Goal: Transaction & Acquisition: Download file/media

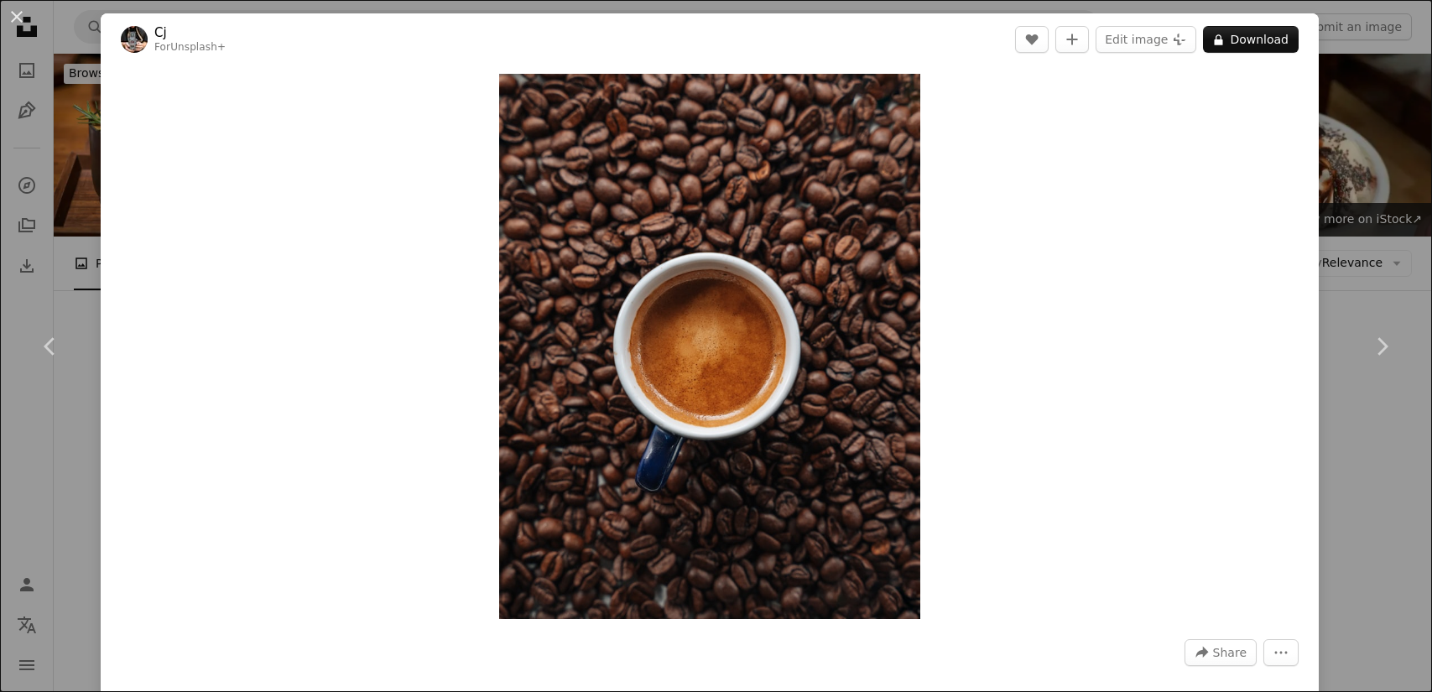
scroll to position [1306, 0]
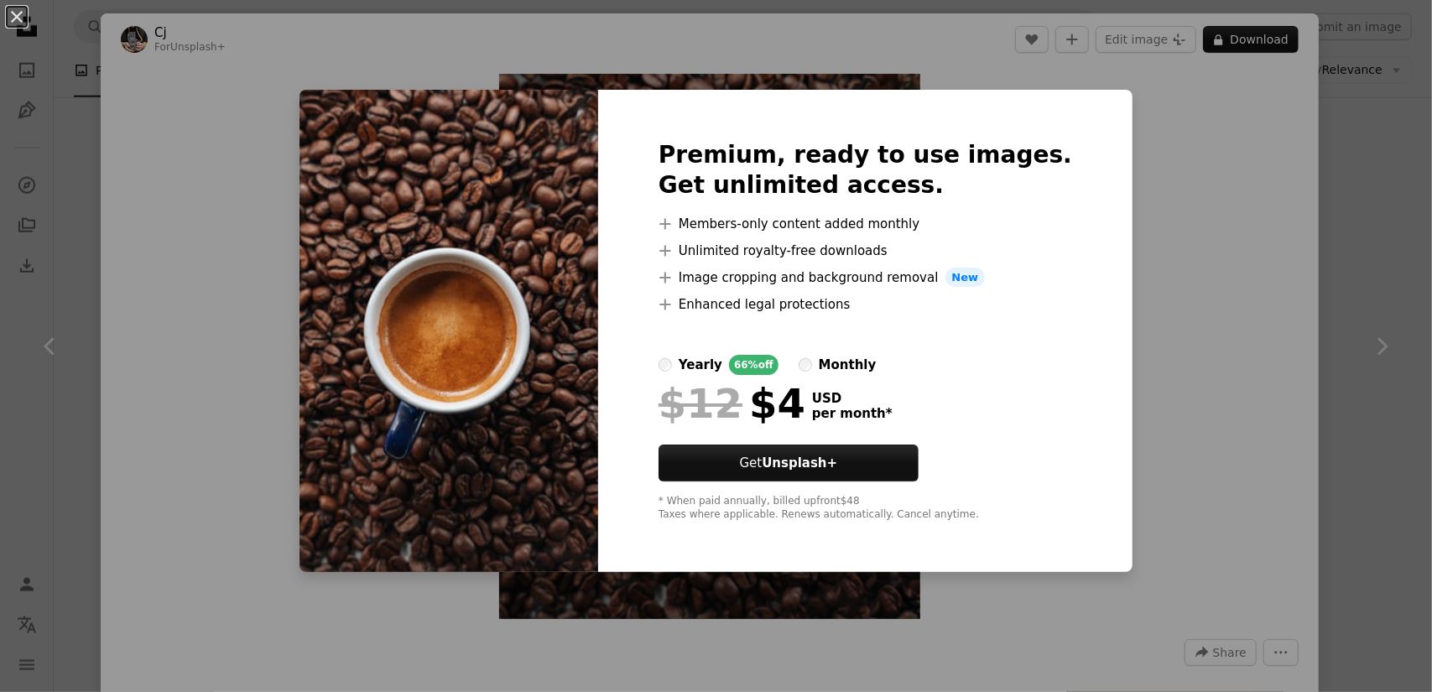
click at [1199, 189] on div "An X shape Premium, ready to use images. Get unlimited access. A plus sign Memb…" at bounding box center [716, 346] width 1432 height 692
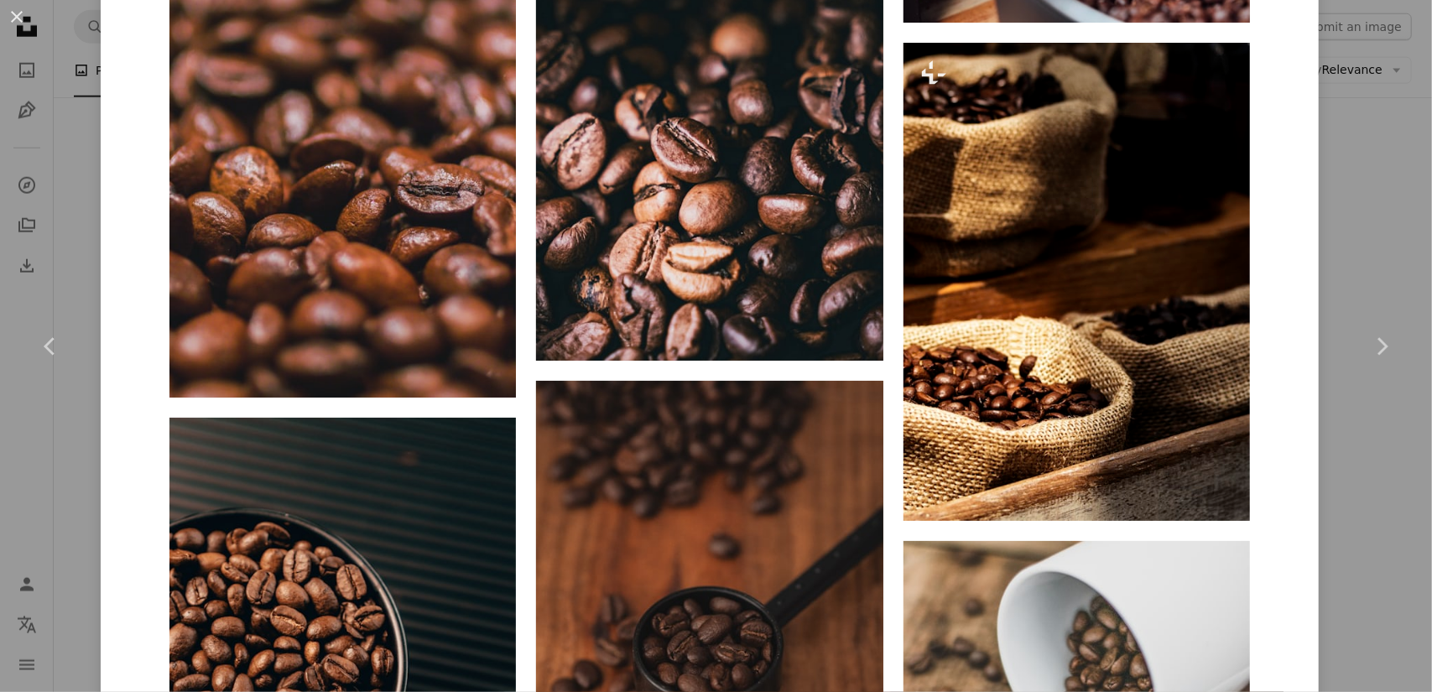
scroll to position [1929, 0]
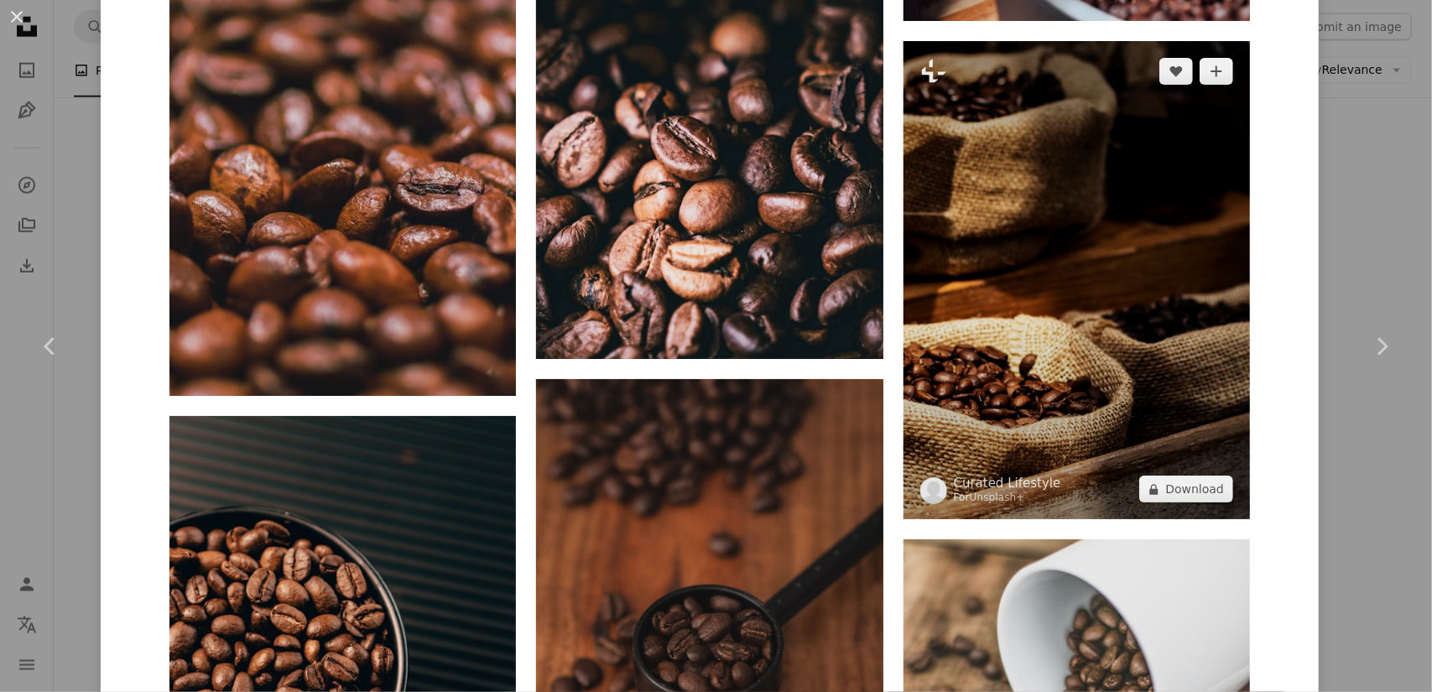
click at [944, 333] on img at bounding box center [1076, 280] width 346 height 478
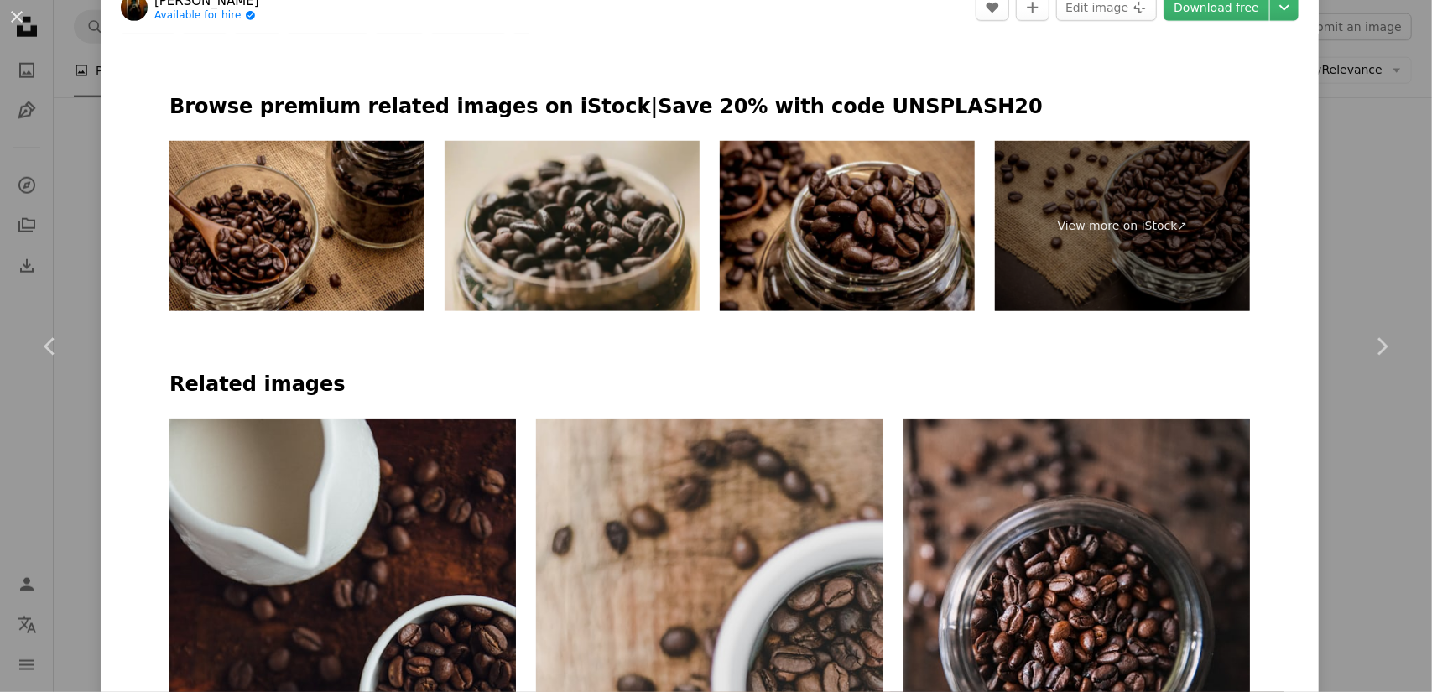
scroll to position [923, 0]
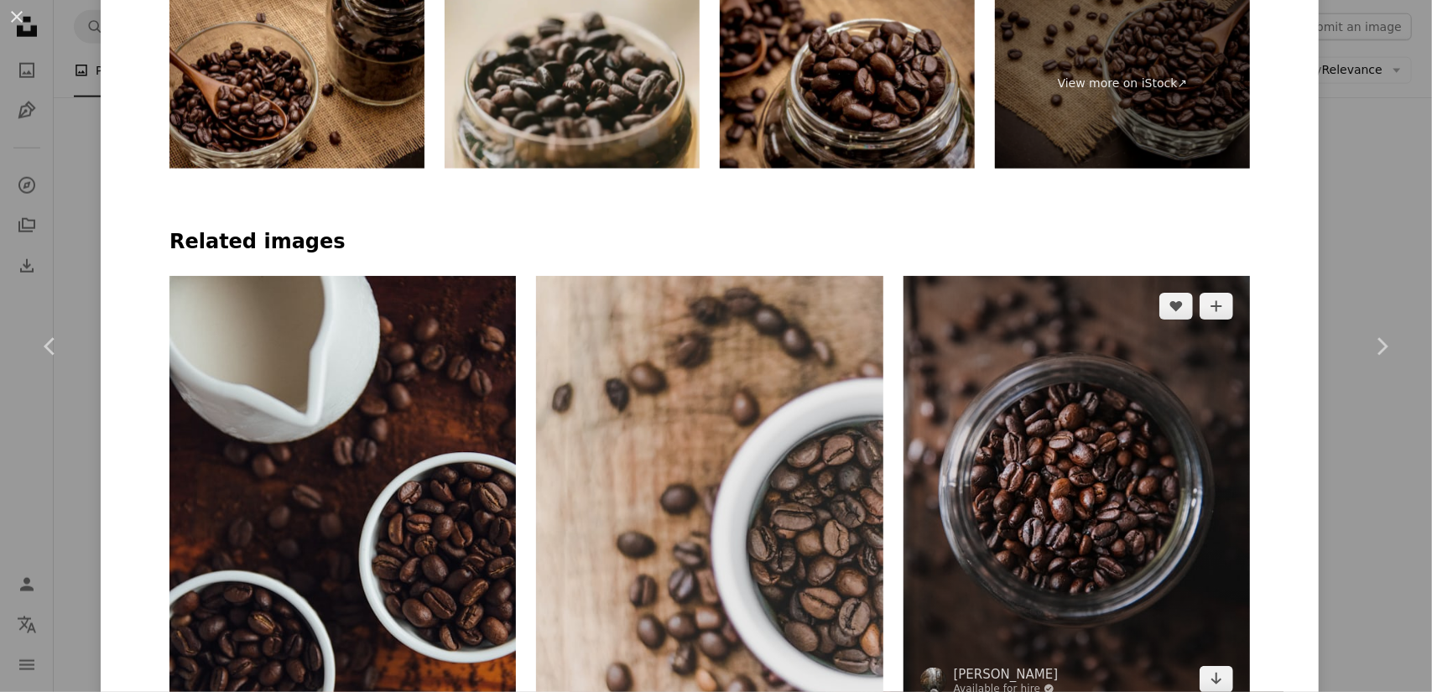
click at [944, 333] on img at bounding box center [1076, 493] width 346 height 434
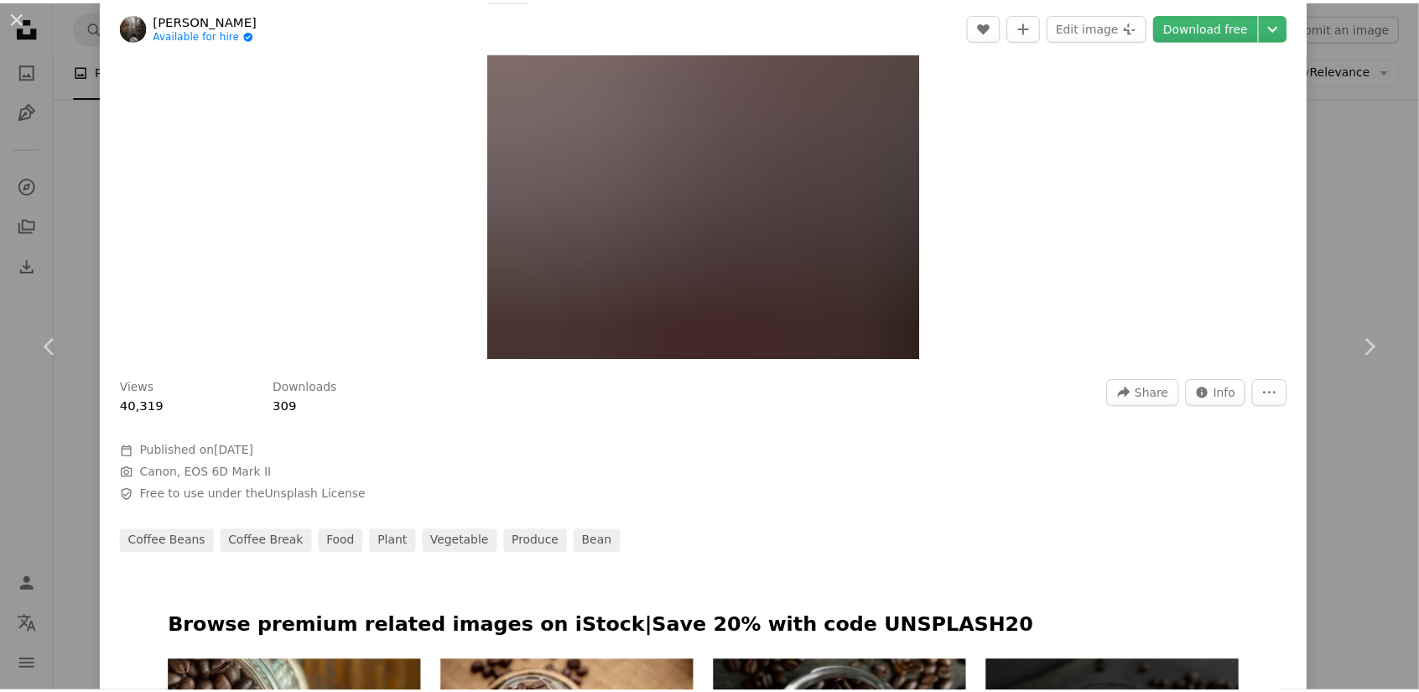
scroll to position [252, 0]
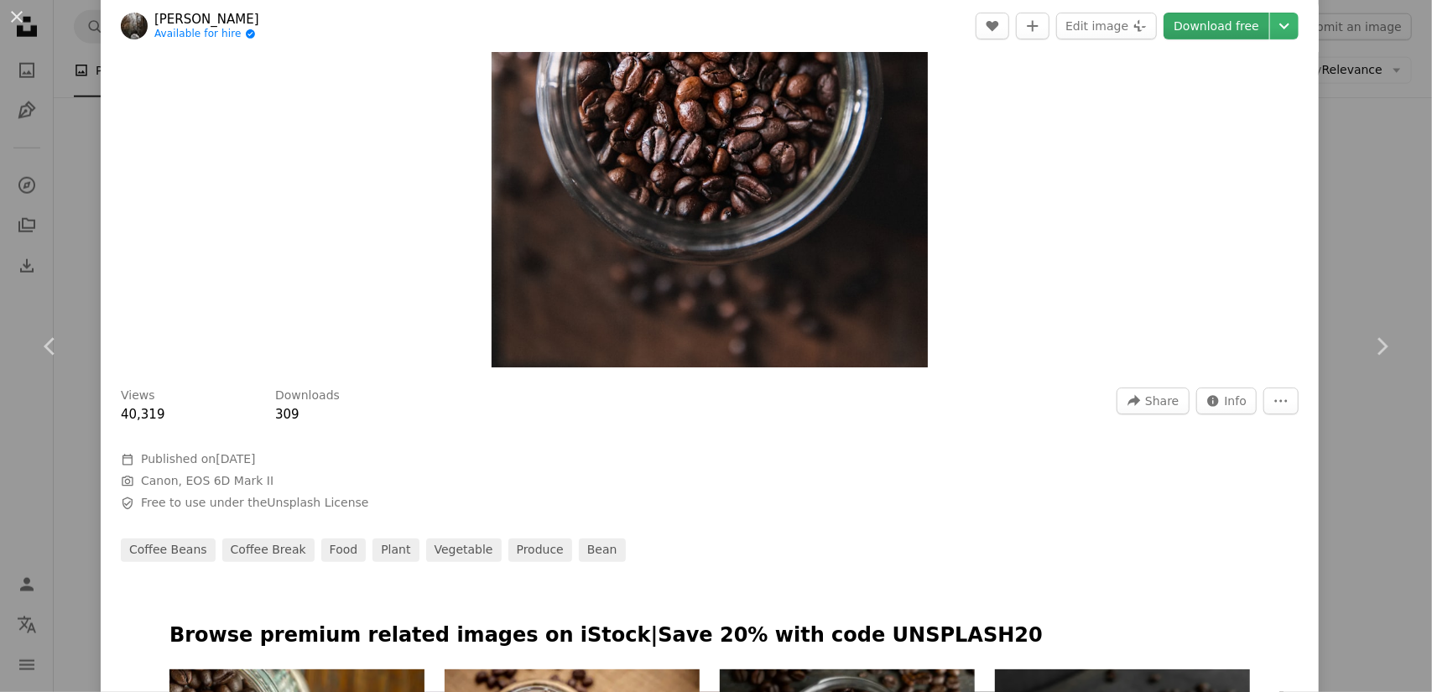
click at [1199, 28] on link "Download free" at bounding box center [1216, 26] width 106 height 27
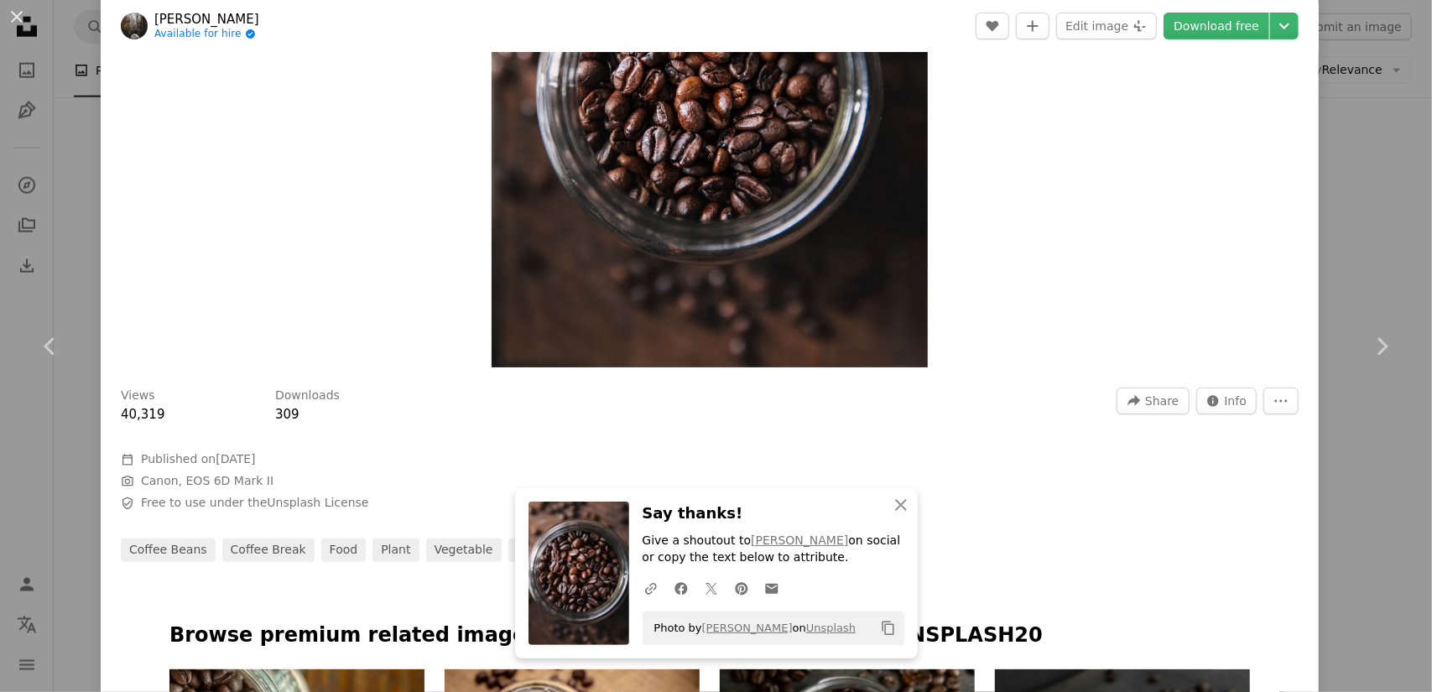
click at [1328, 147] on div "An X shape Chevron left Chevron right An X shape Close Say thanks! Give a shout…" at bounding box center [716, 346] width 1432 height 692
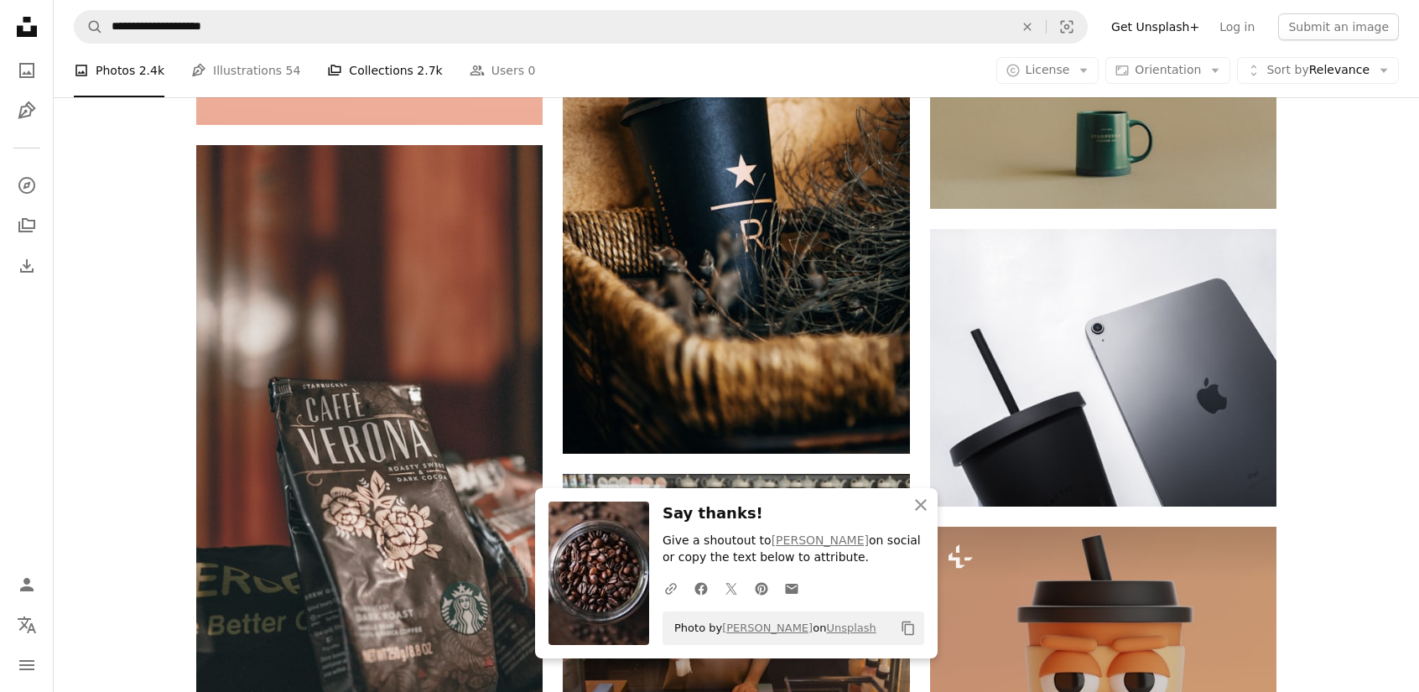
scroll to position [887, 0]
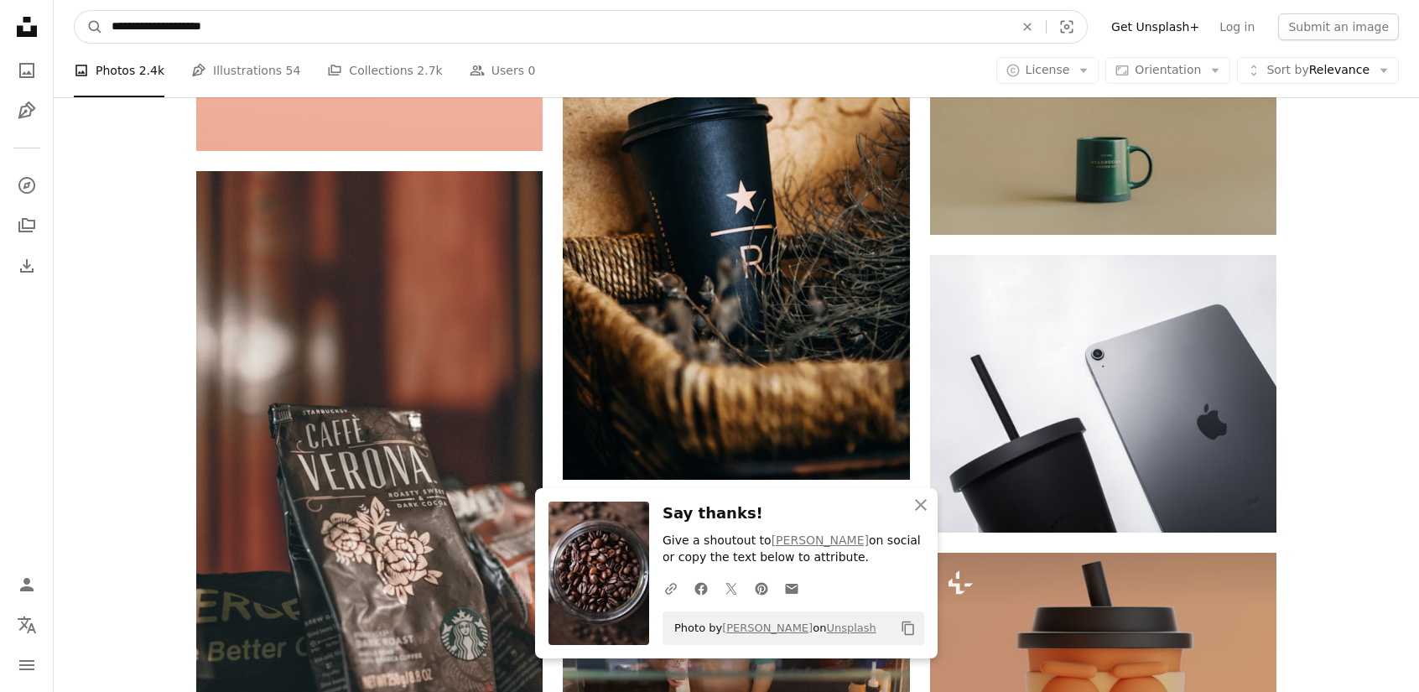
click at [191, 15] on input "**********" at bounding box center [556, 27] width 906 height 32
type input "*********"
click button "A magnifying glass" at bounding box center [89, 27] width 29 height 32
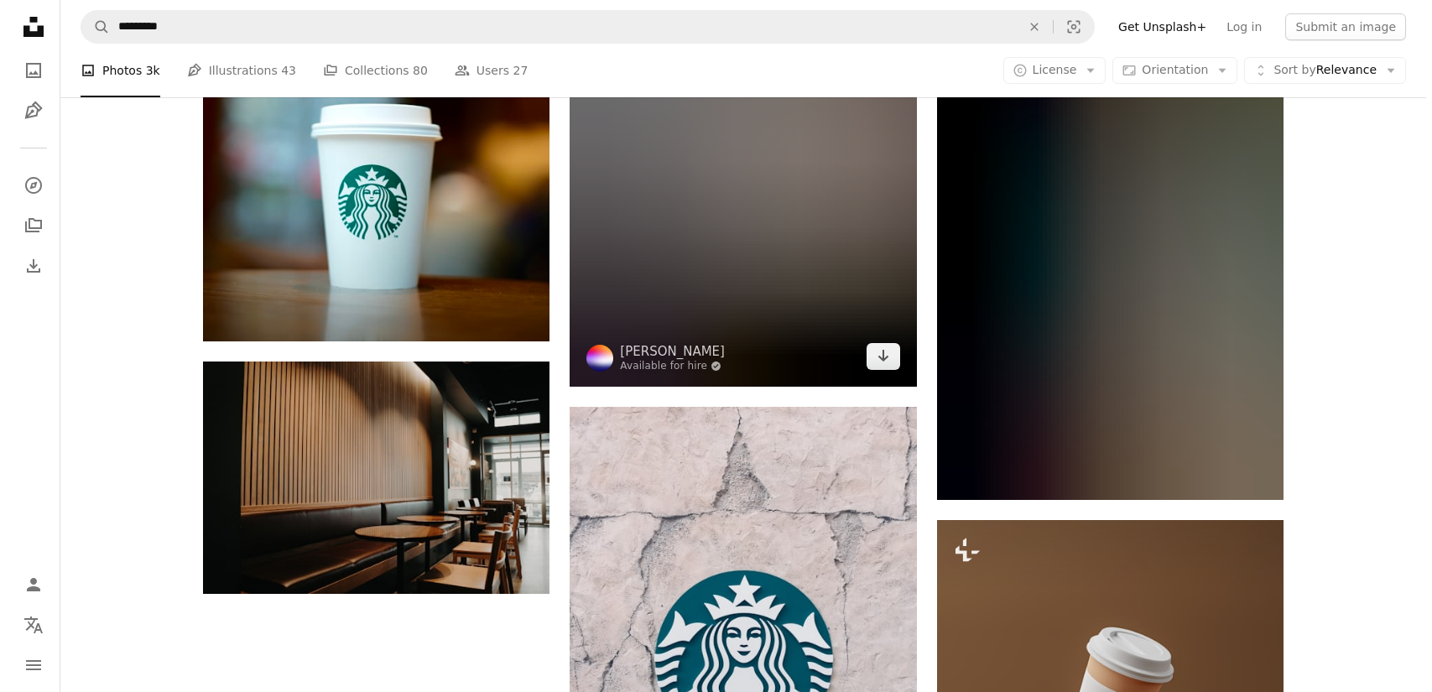
scroll to position [1761, 0]
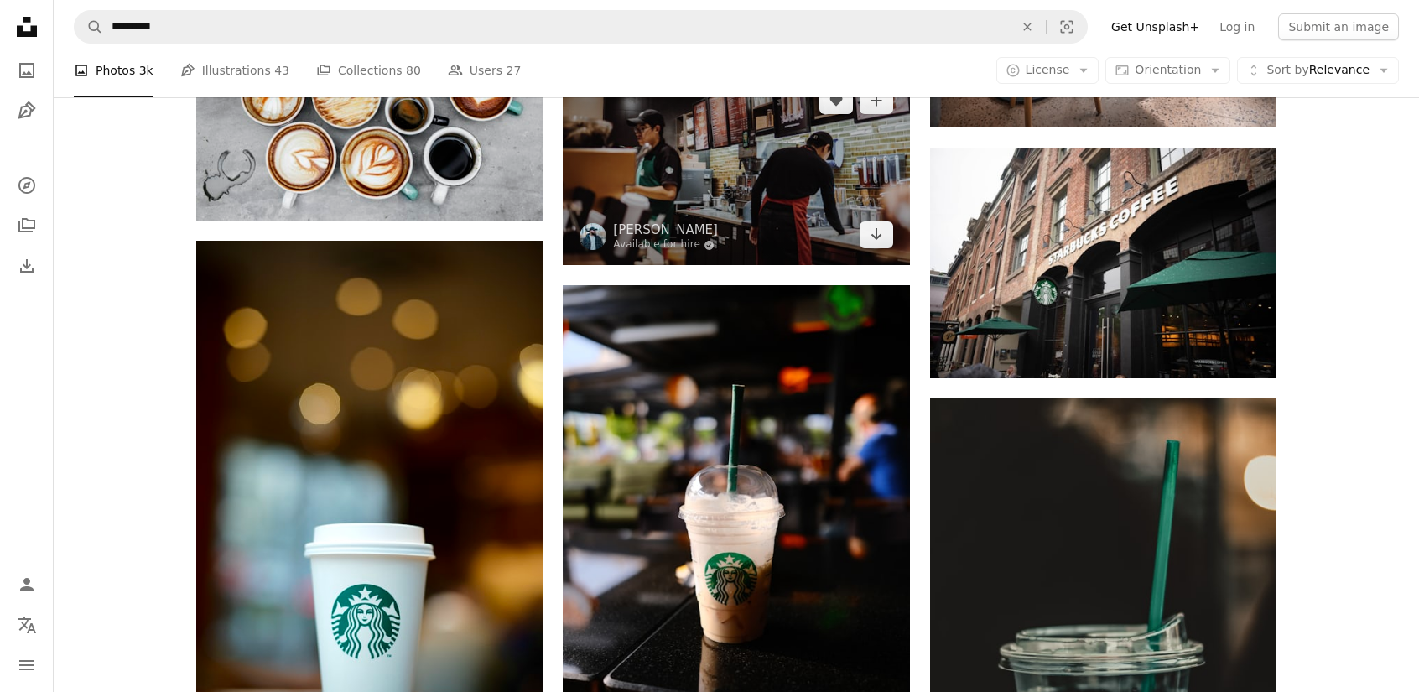
click at [704, 157] on img at bounding box center [736, 167] width 346 height 195
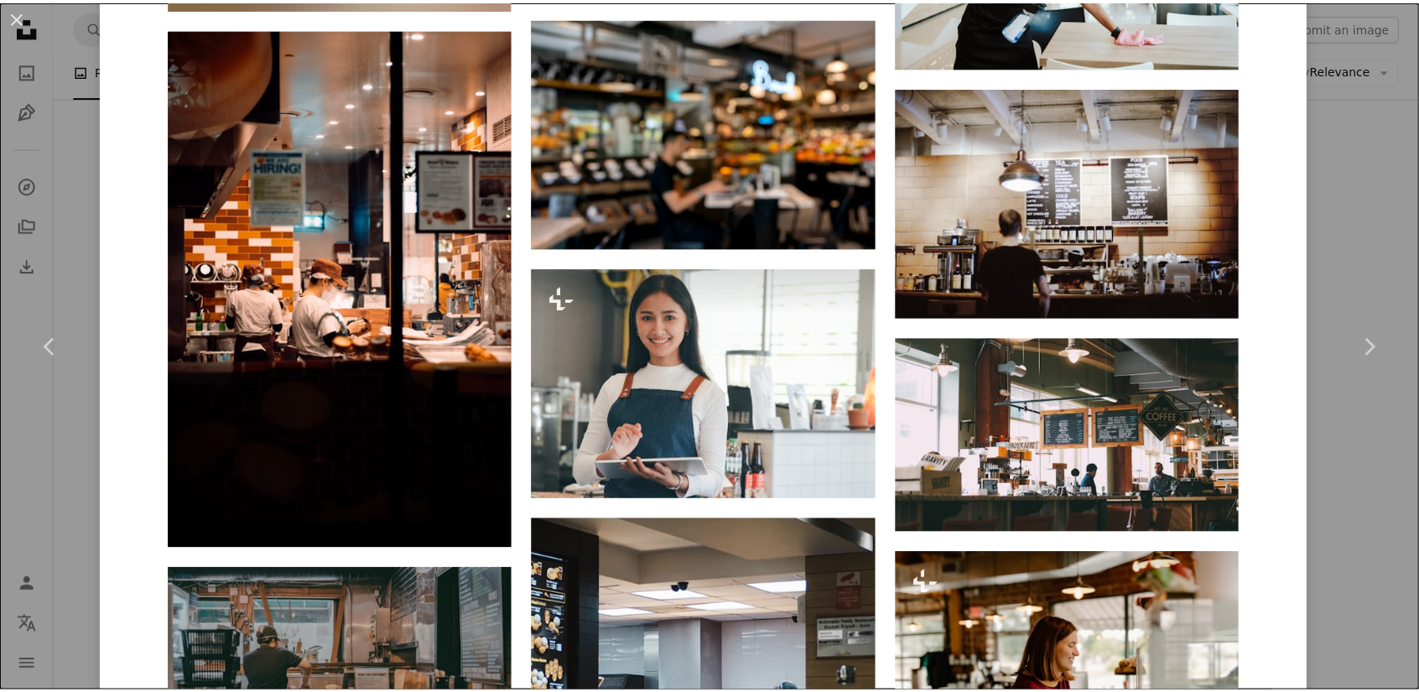
scroll to position [4930, 0]
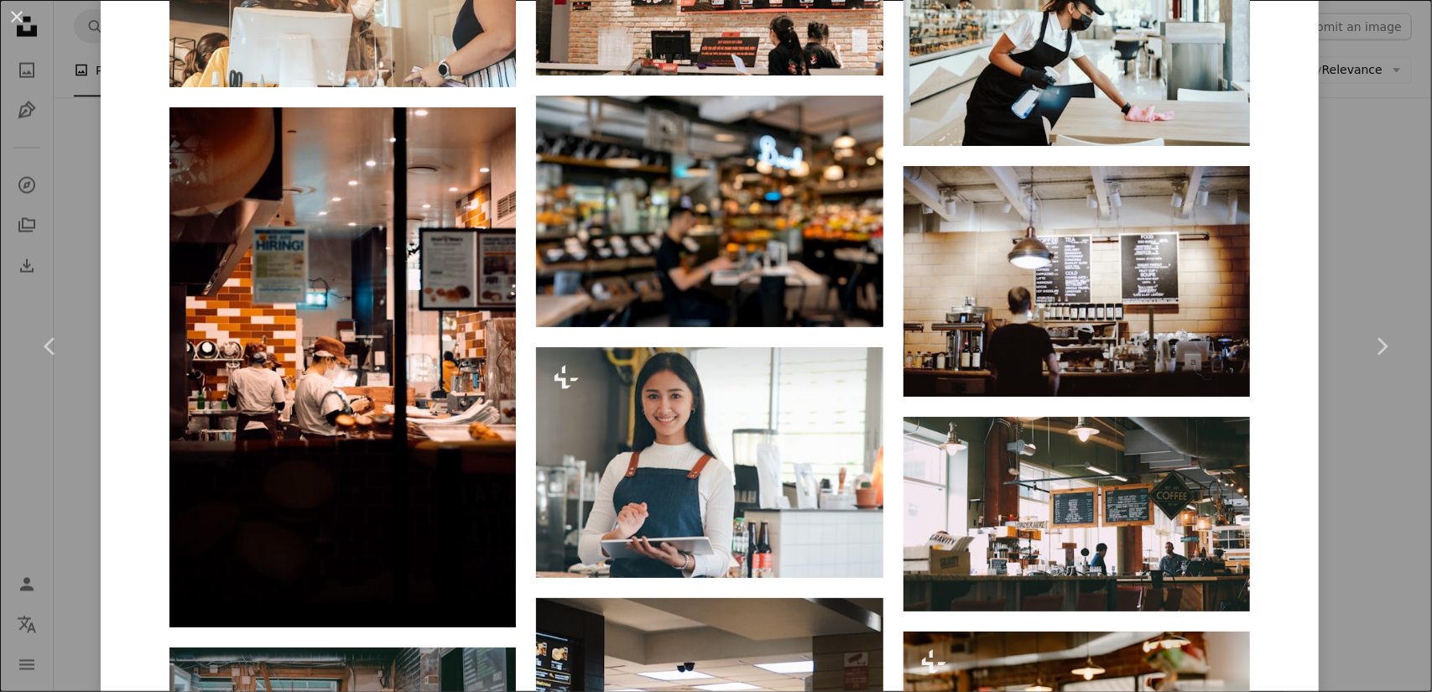
click at [1363, 215] on div "An X shape Chevron left Chevron right [PERSON_NAME] Available for hire A checkm…" at bounding box center [716, 346] width 1432 height 692
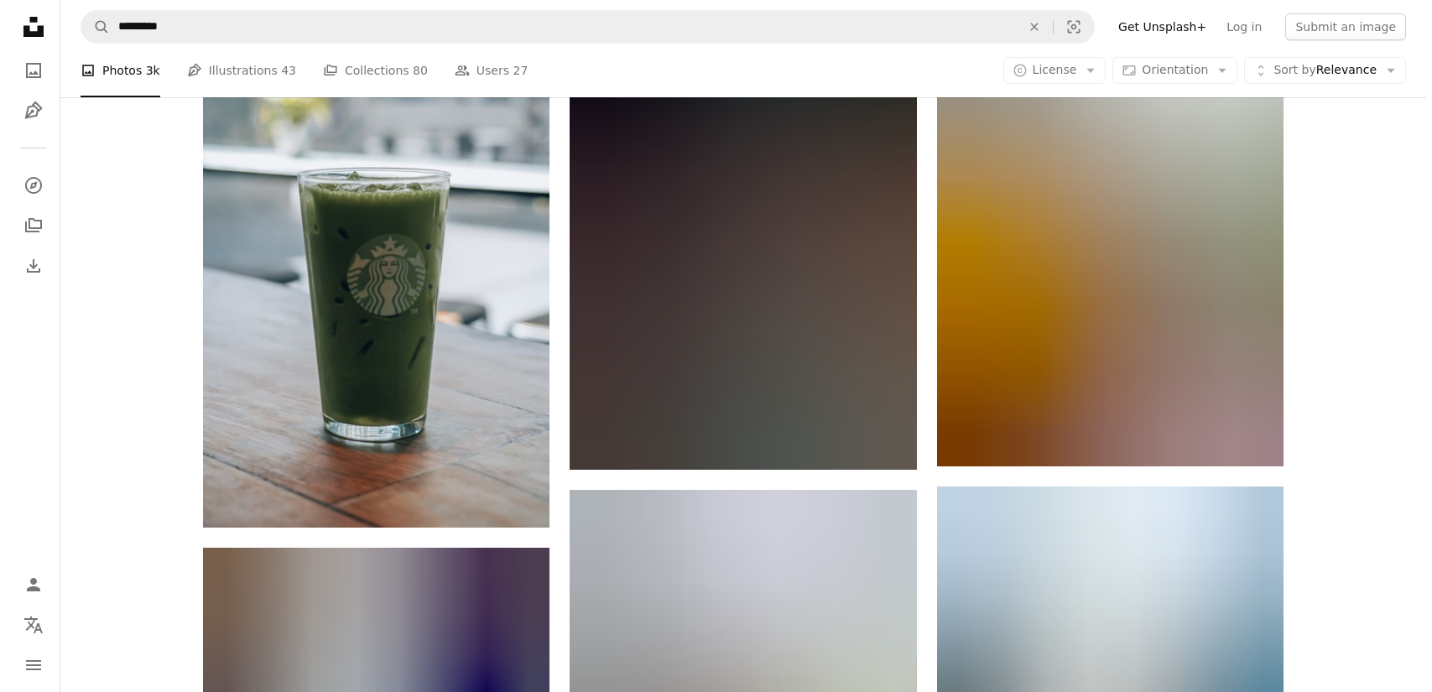
scroll to position [3104, 0]
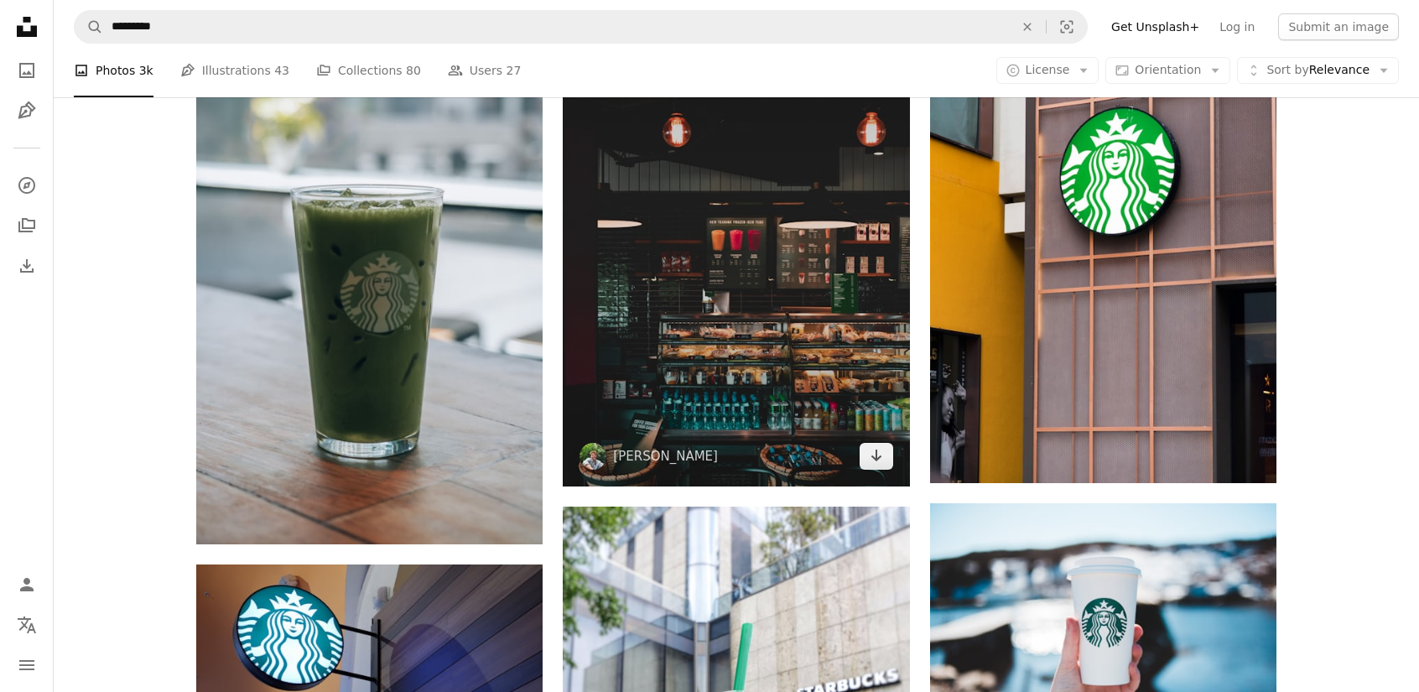
click at [840, 314] on img at bounding box center [736, 226] width 346 height 520
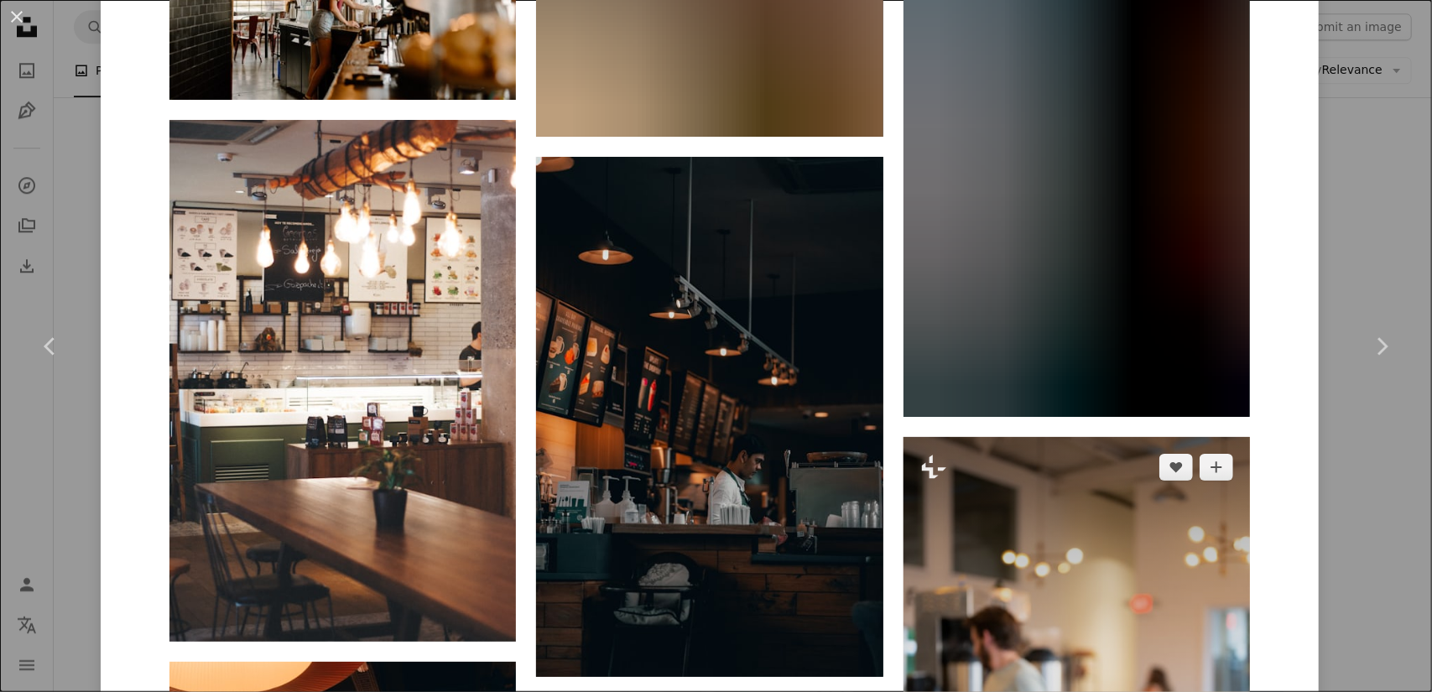
scroll to position [1457, 0]
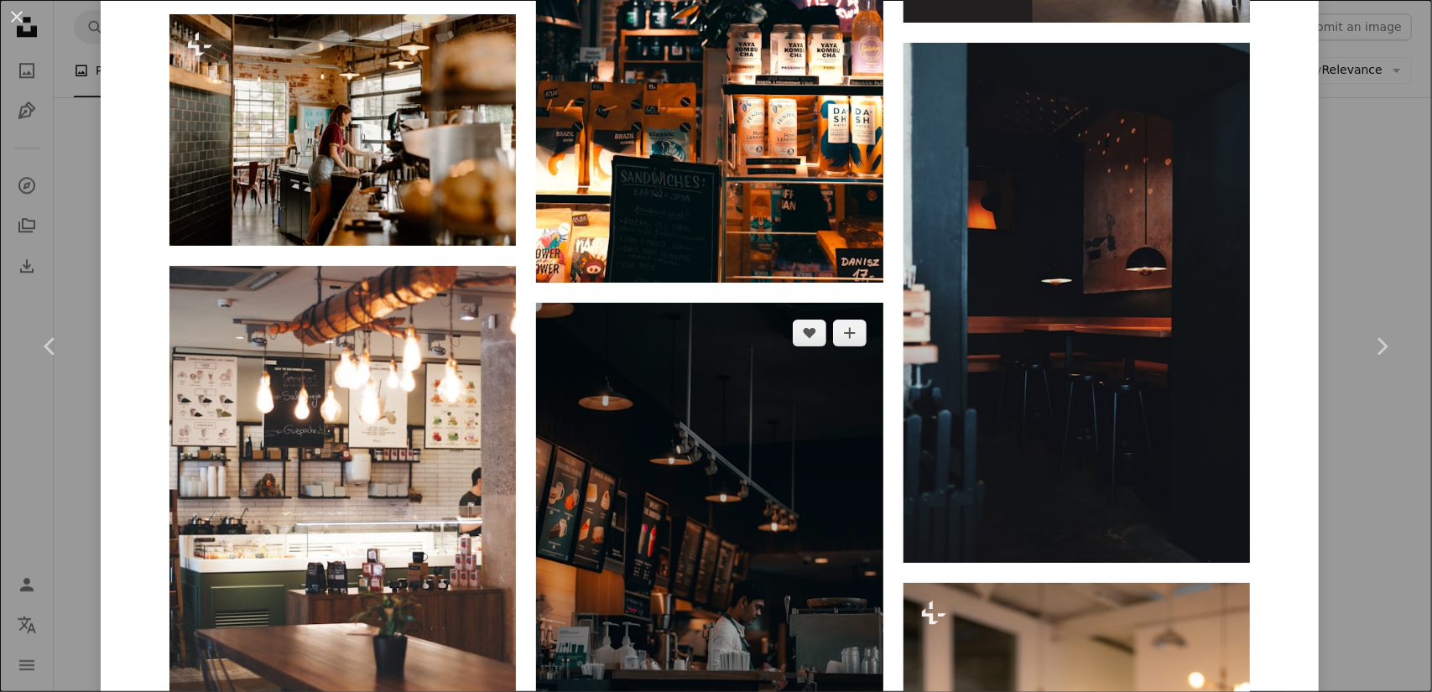
click at [762, 507] on img at bounding box center [709, 563] width 346 height 520
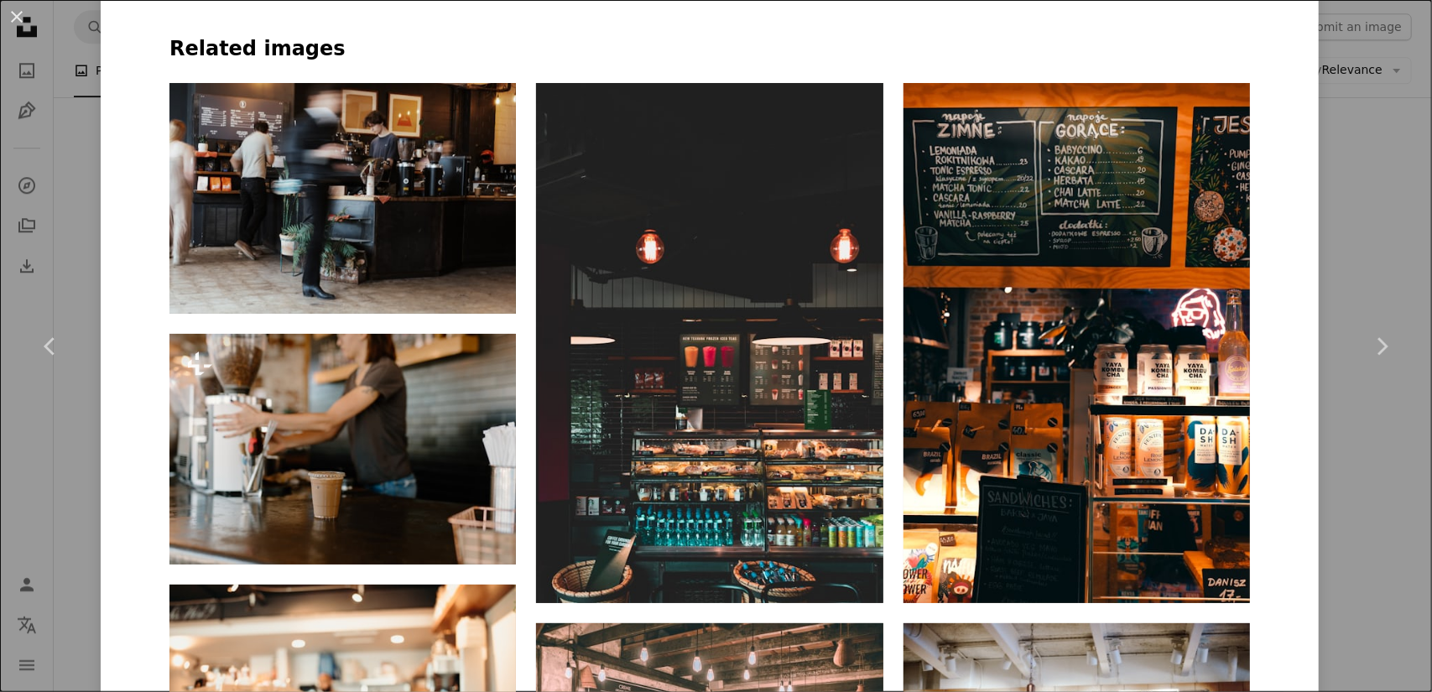
scroll to position [1174, 0]
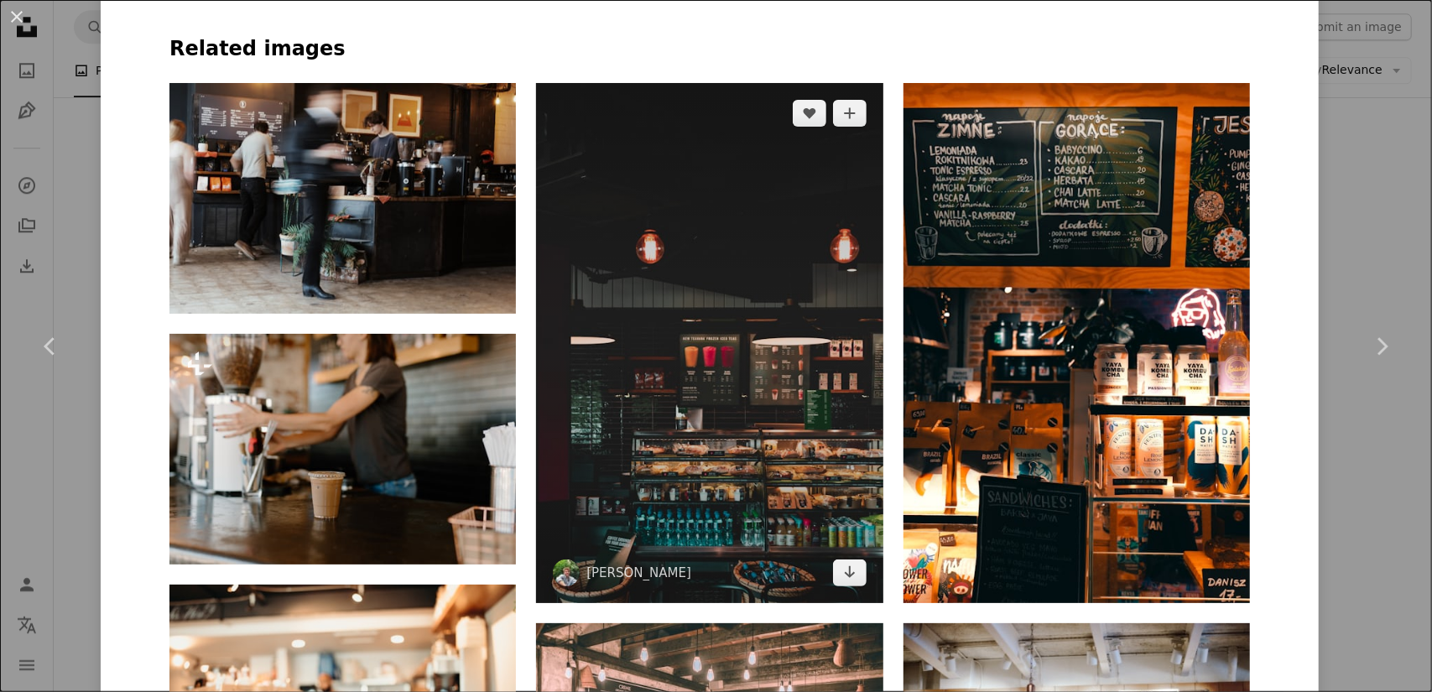
click at [587, 358] on img at bounding box center [709, 343] width 346 height 520
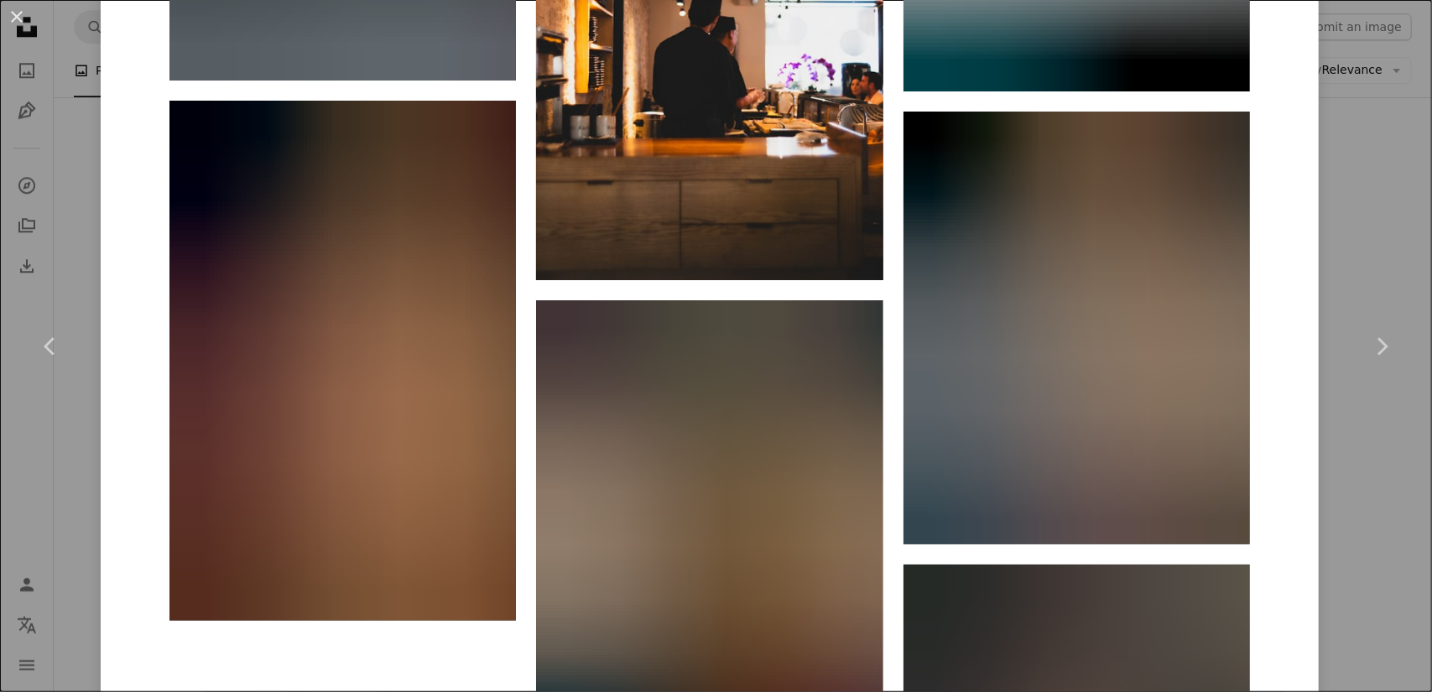
scroll to position [9467, 0]
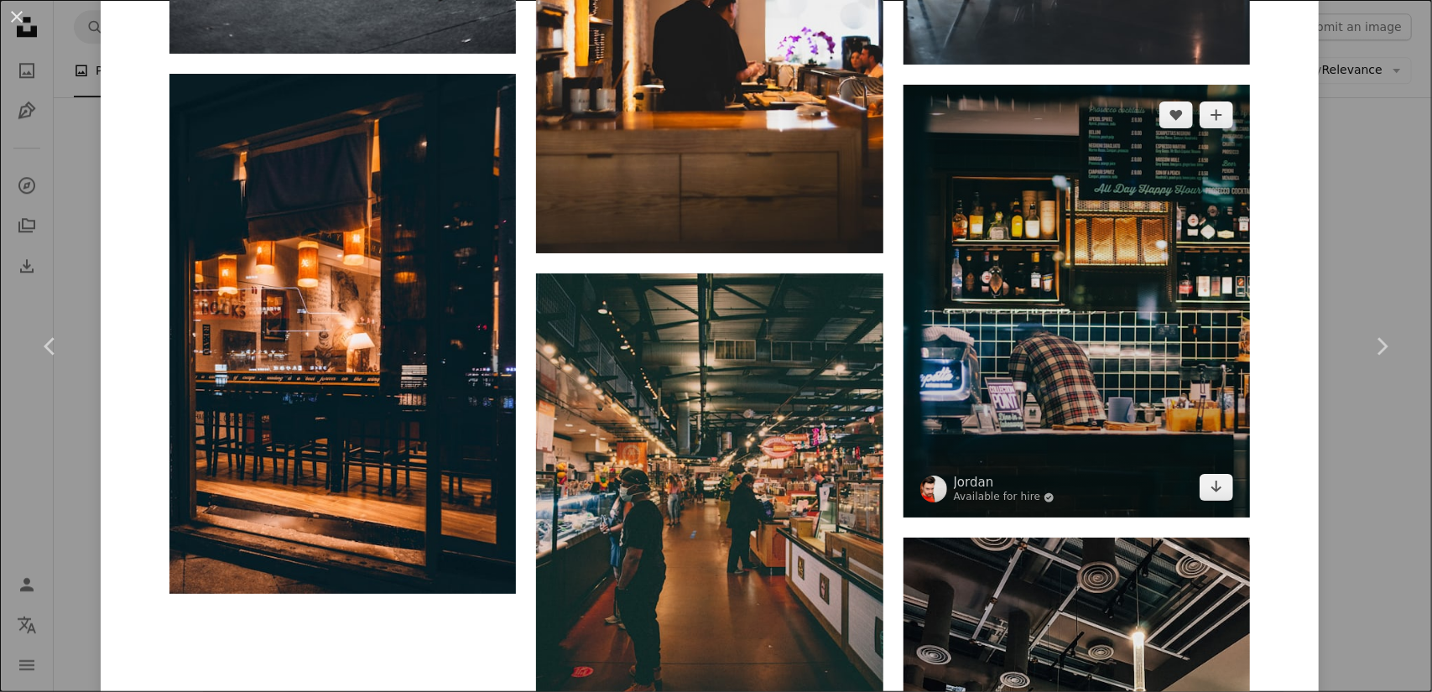
click at [1052, 316] on img at bounding box center [1076, 302] width 346 height 434
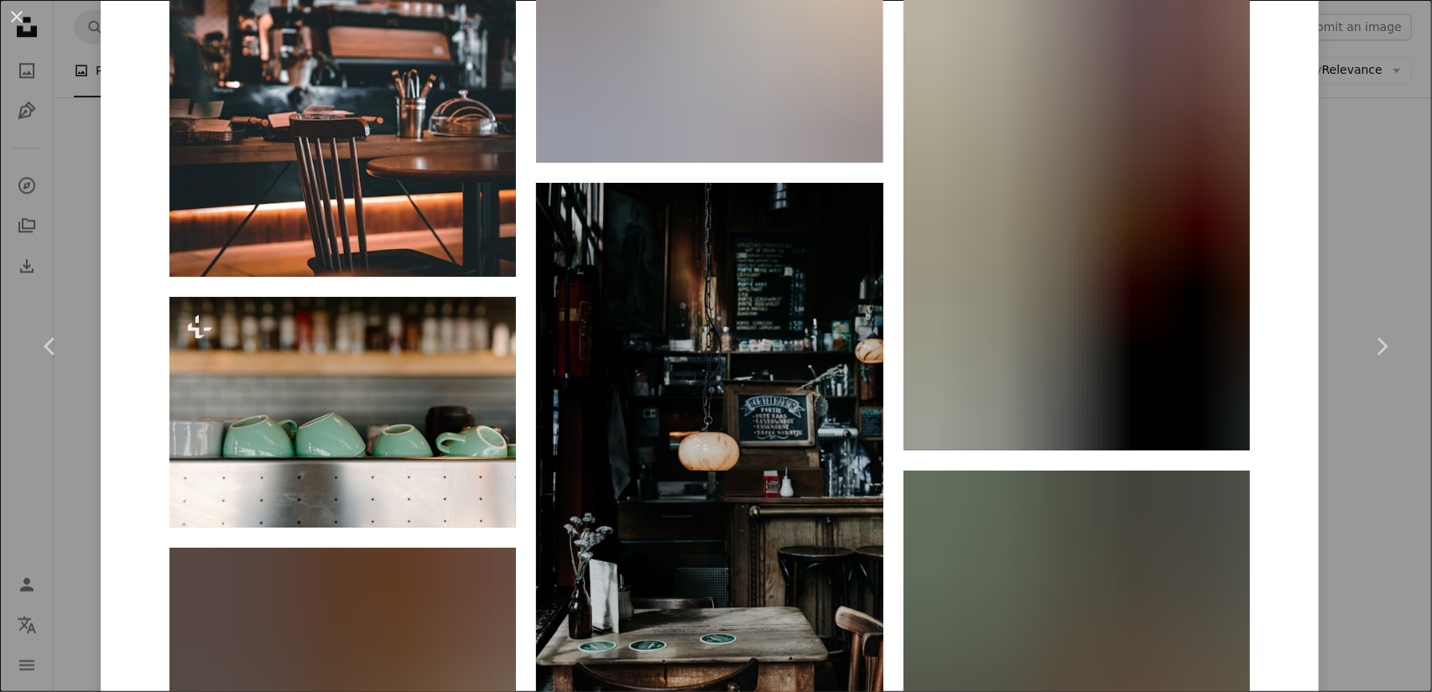
scroll to position [1929, 0]
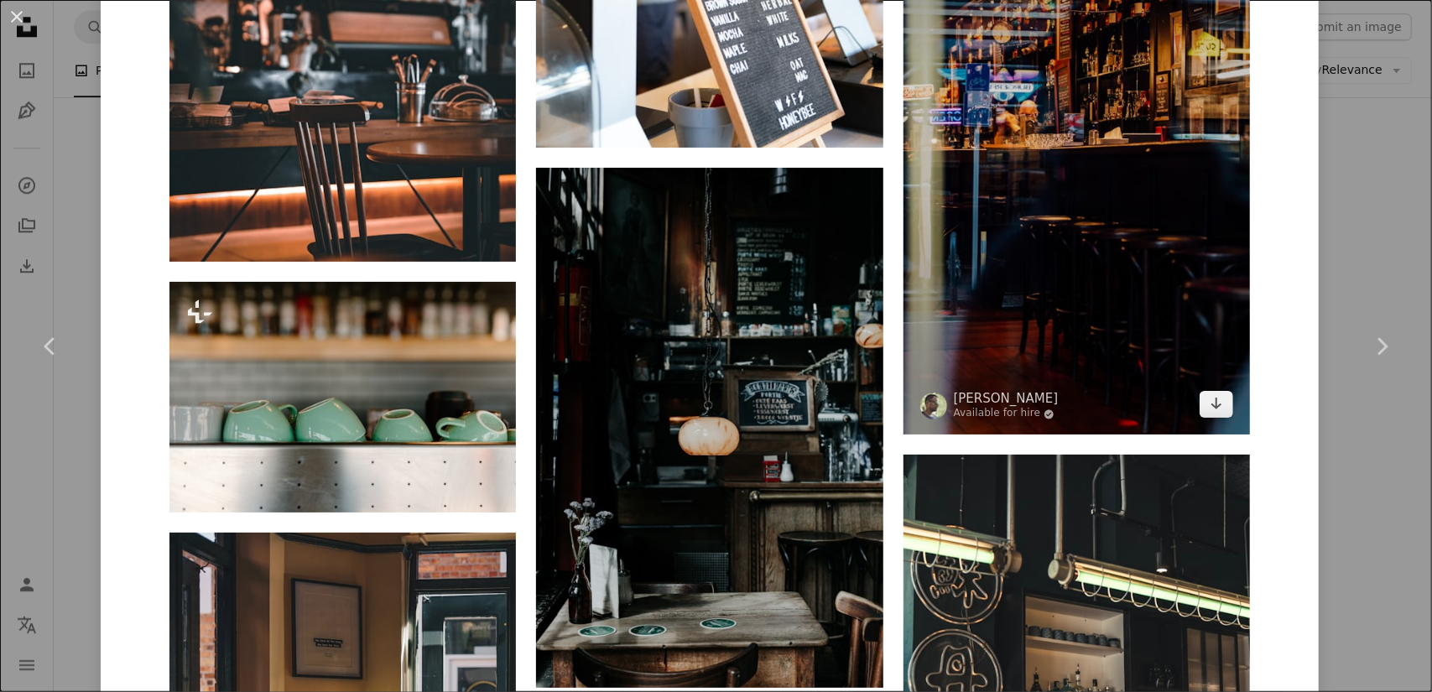
click at [1029, 202] on img at bounding box center [1076, 174] width 346 height 520
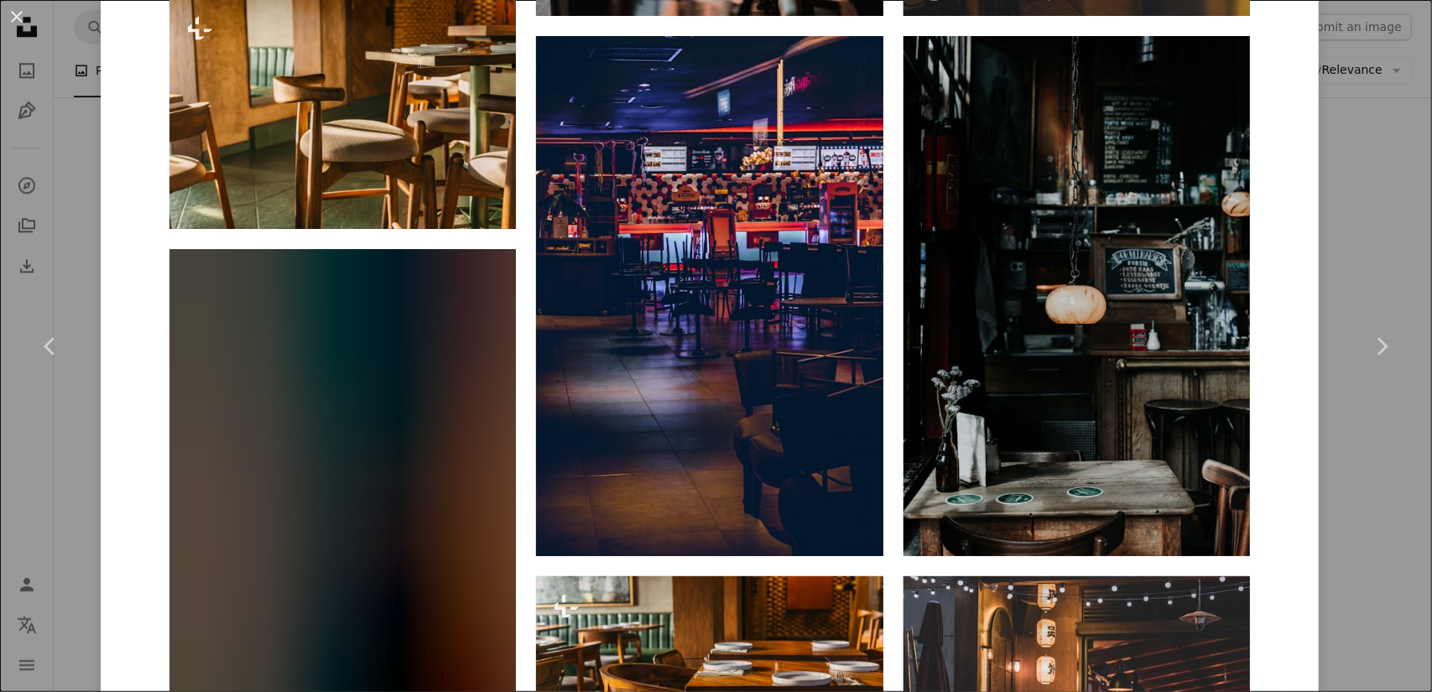
scroll to position [1845, 0]
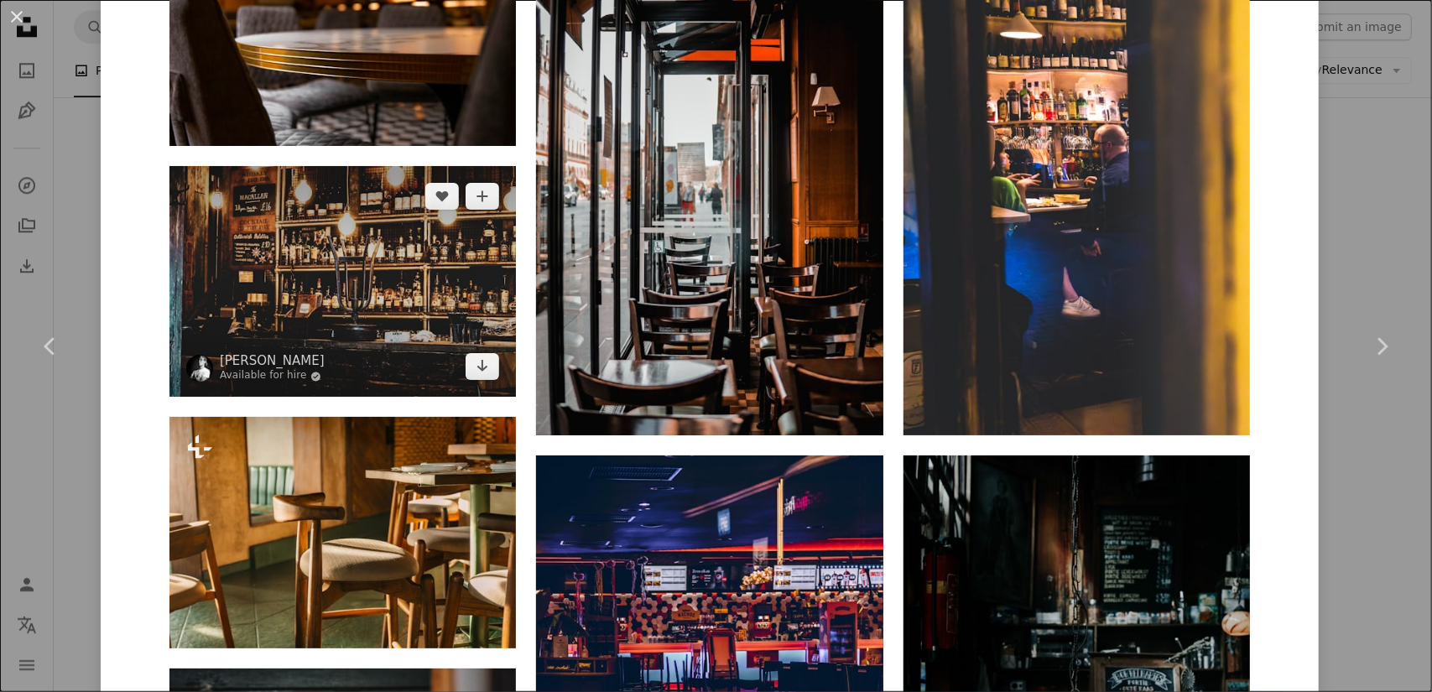
click at [382, 200] on img at bounding box center [342, 281] width 346 height 231
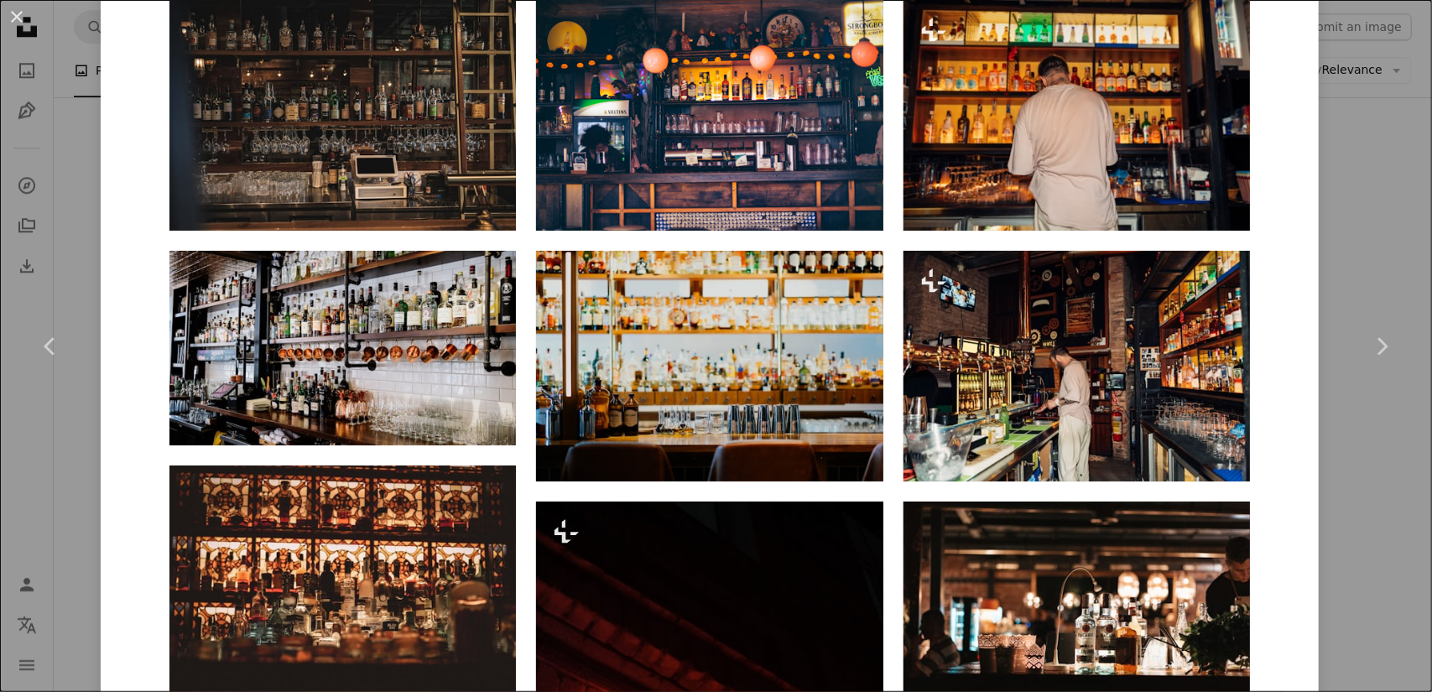
scroll to position [1510, 0]
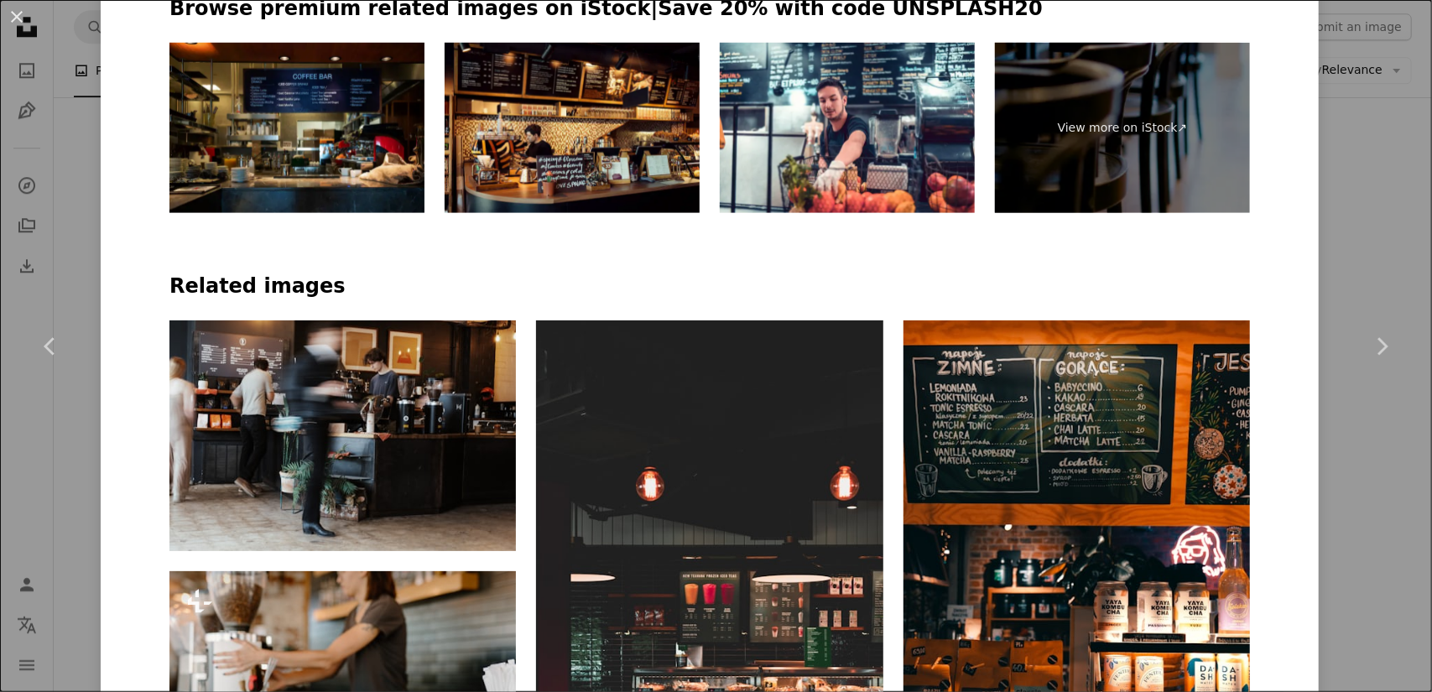
scroll to position [1258, 0]
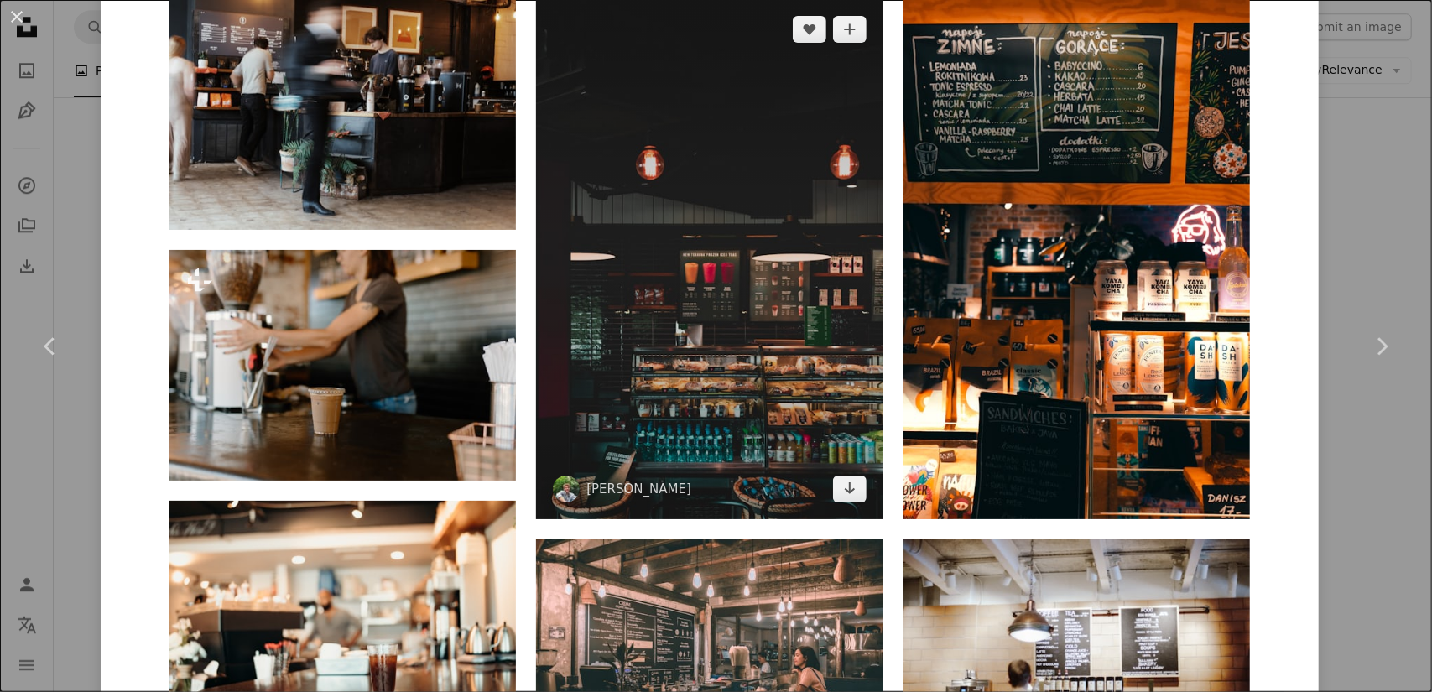
click at [785, 345] on img at bounding box center [709, 259] width 346 height 520
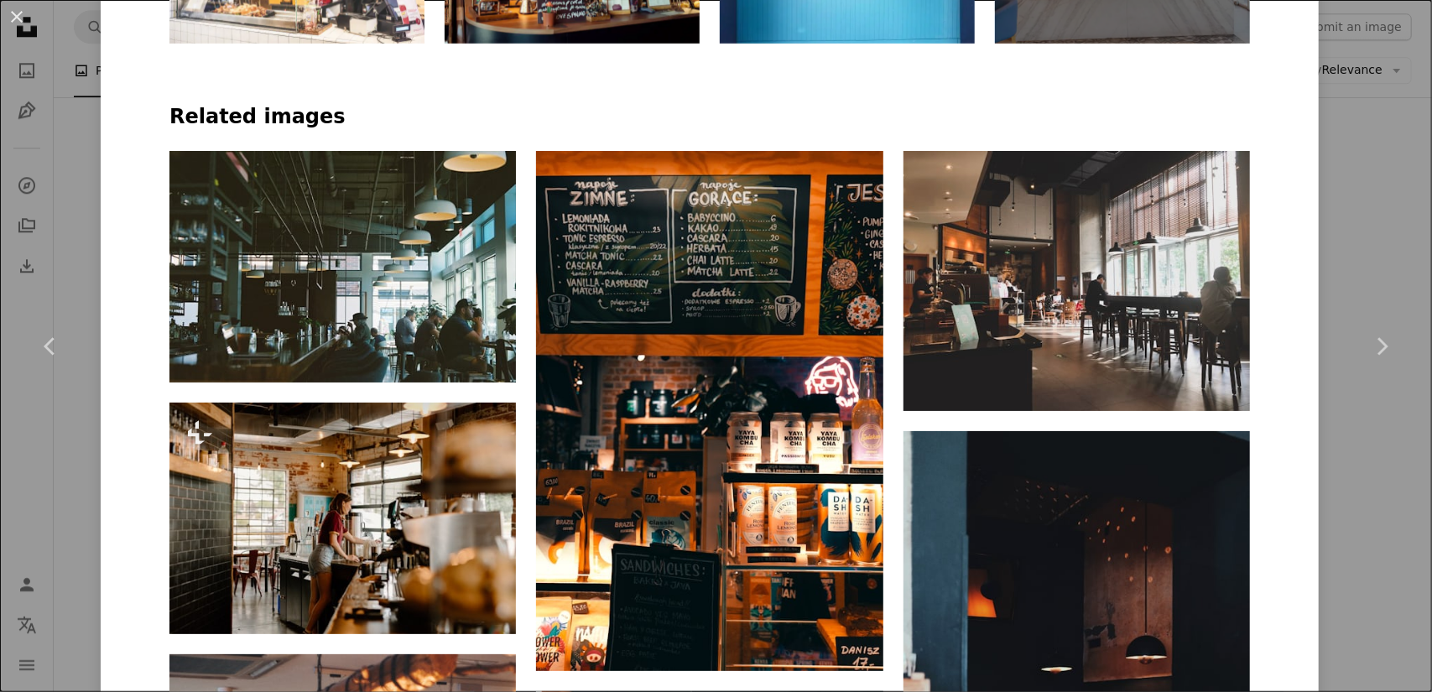
scroll to position [1090, 0]
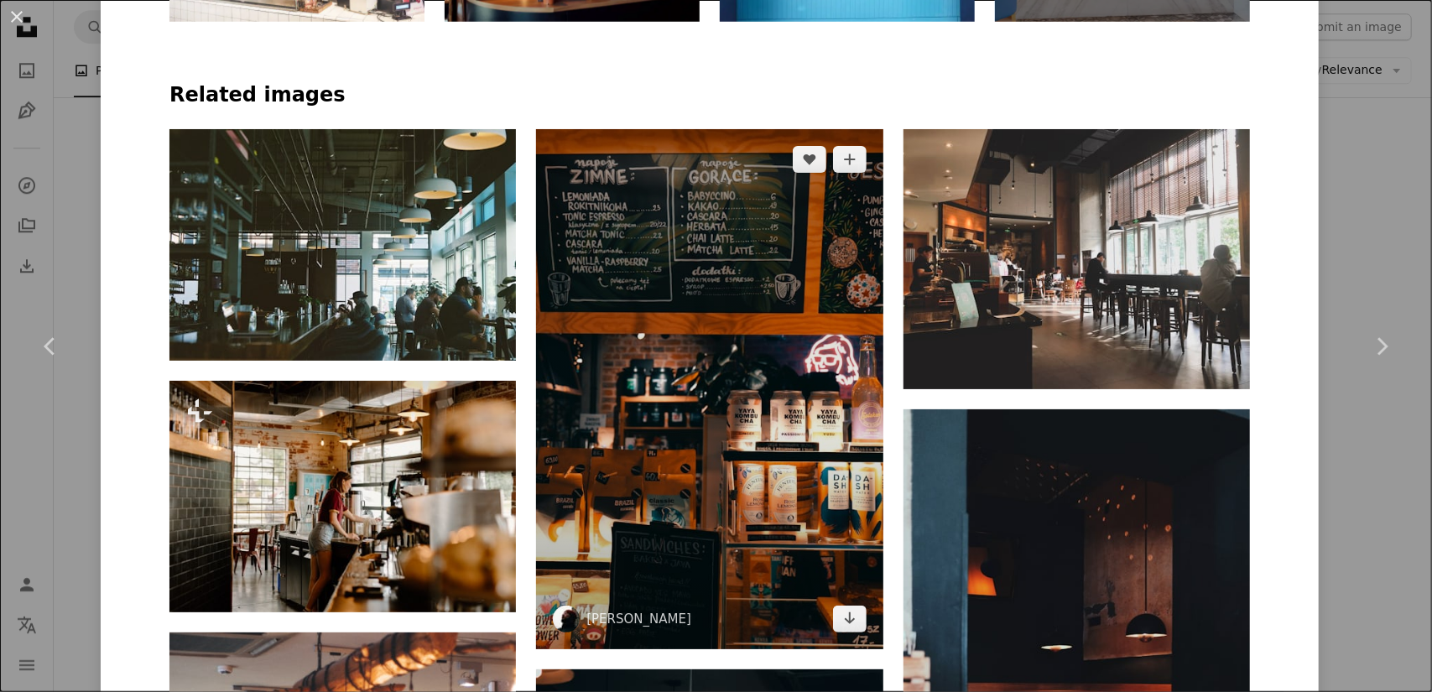
click at [622, 256] on img at bounding box center [709, 389] width 346 height 520
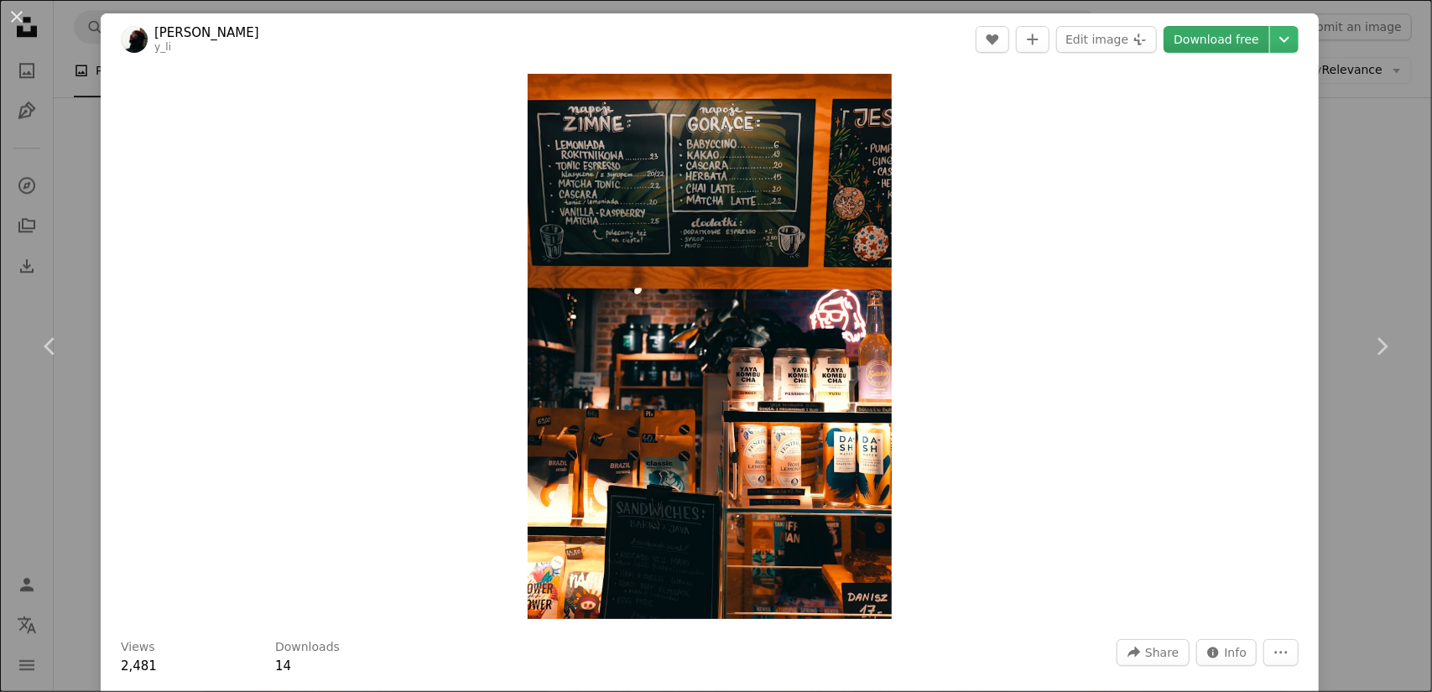
click at [1177, 37] on link "Download free" at bounding box center [1216, 39] width 106 height 27
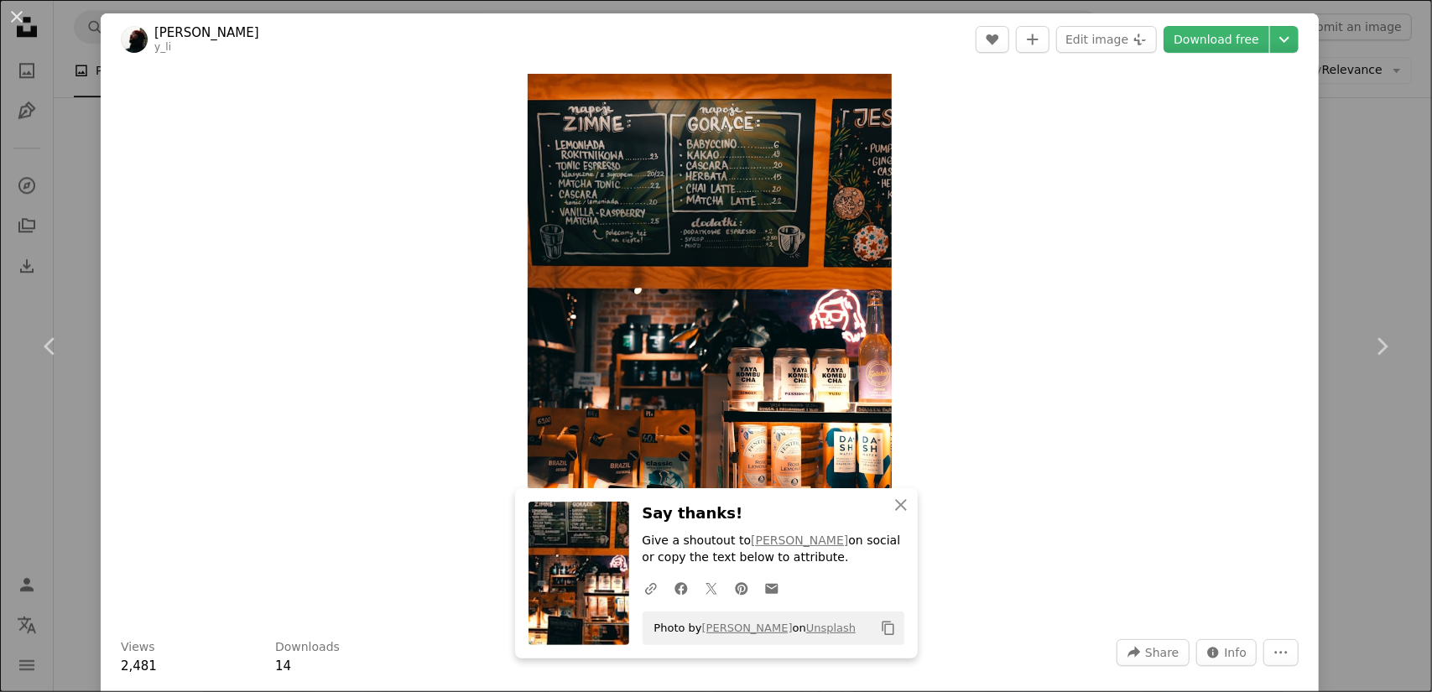
click at [1330, 237] on div "An X shape Chevron left Chevron right An X shape Close Say thanks! Give a shout…" at bounding box center [716, 346] width 1432 height 692
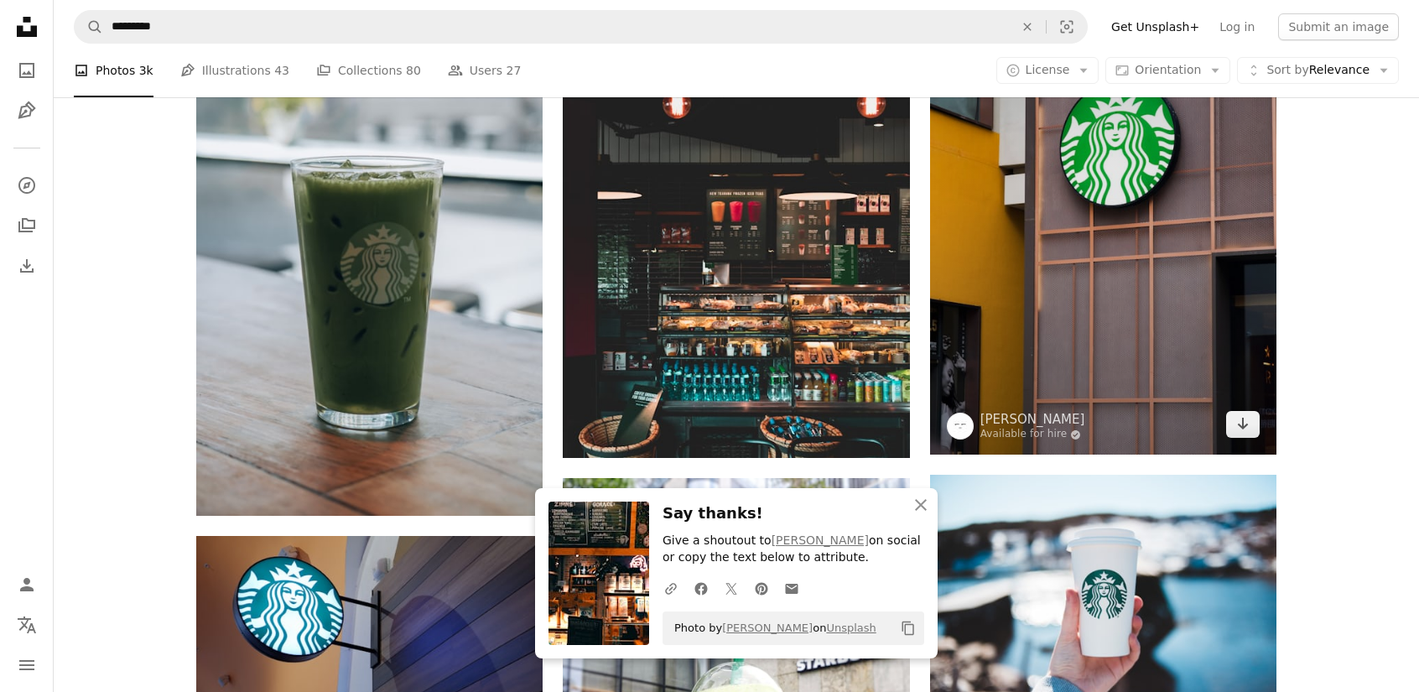
scroll to position [3271, 0]
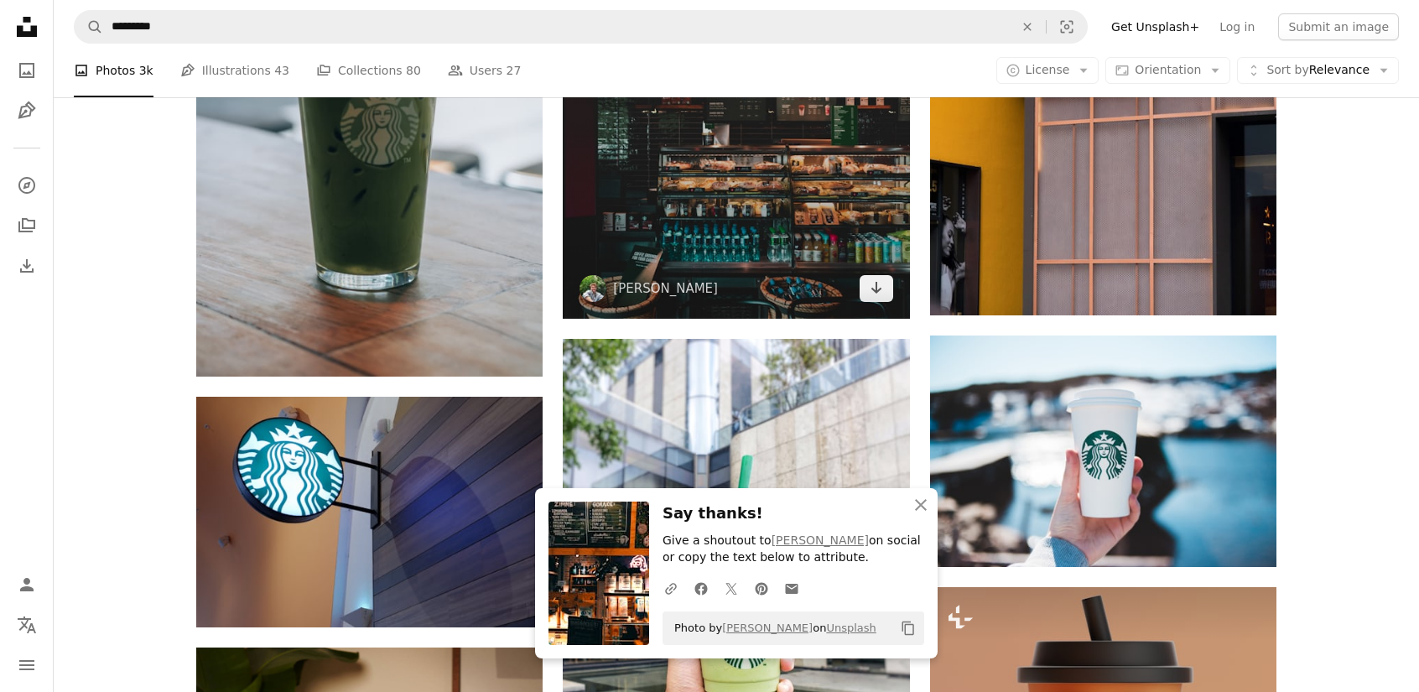
click at [587, 281] on img at bounding box center [593, 288] width 27 height 27
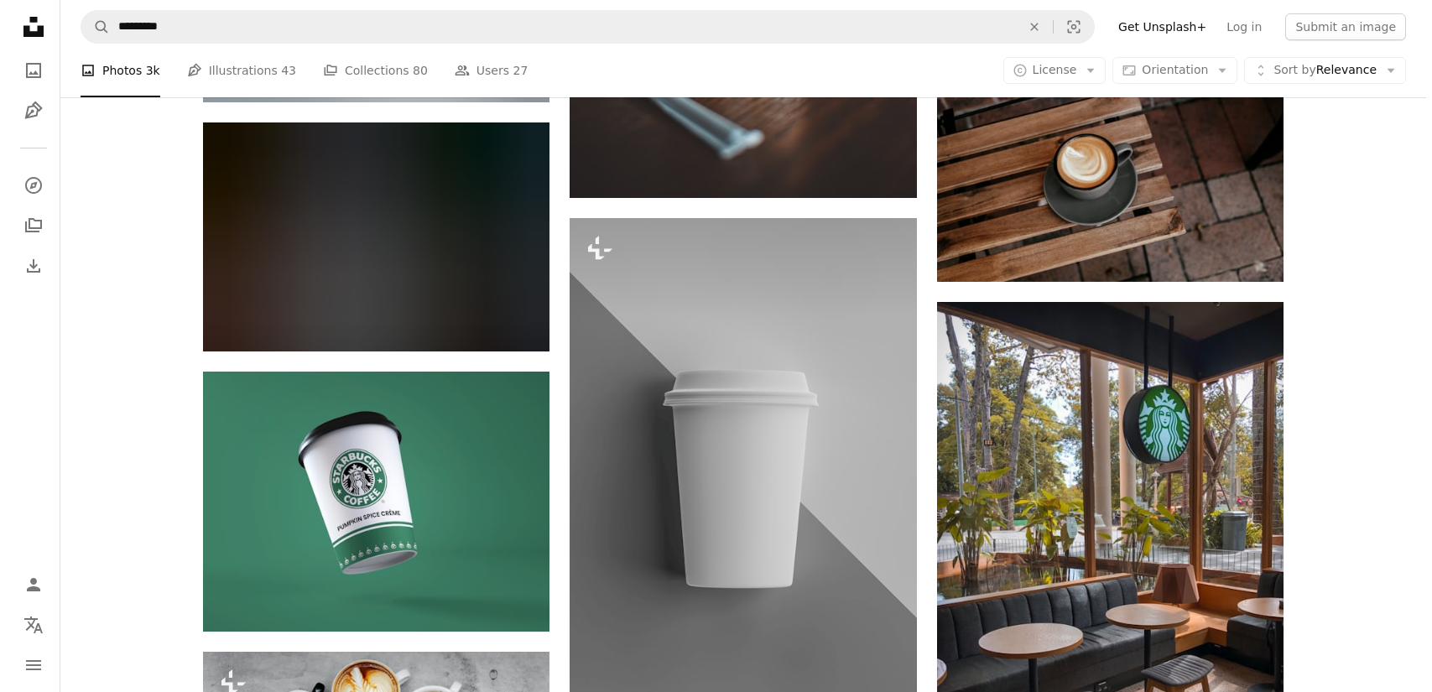
scroll to position [3271, 0]
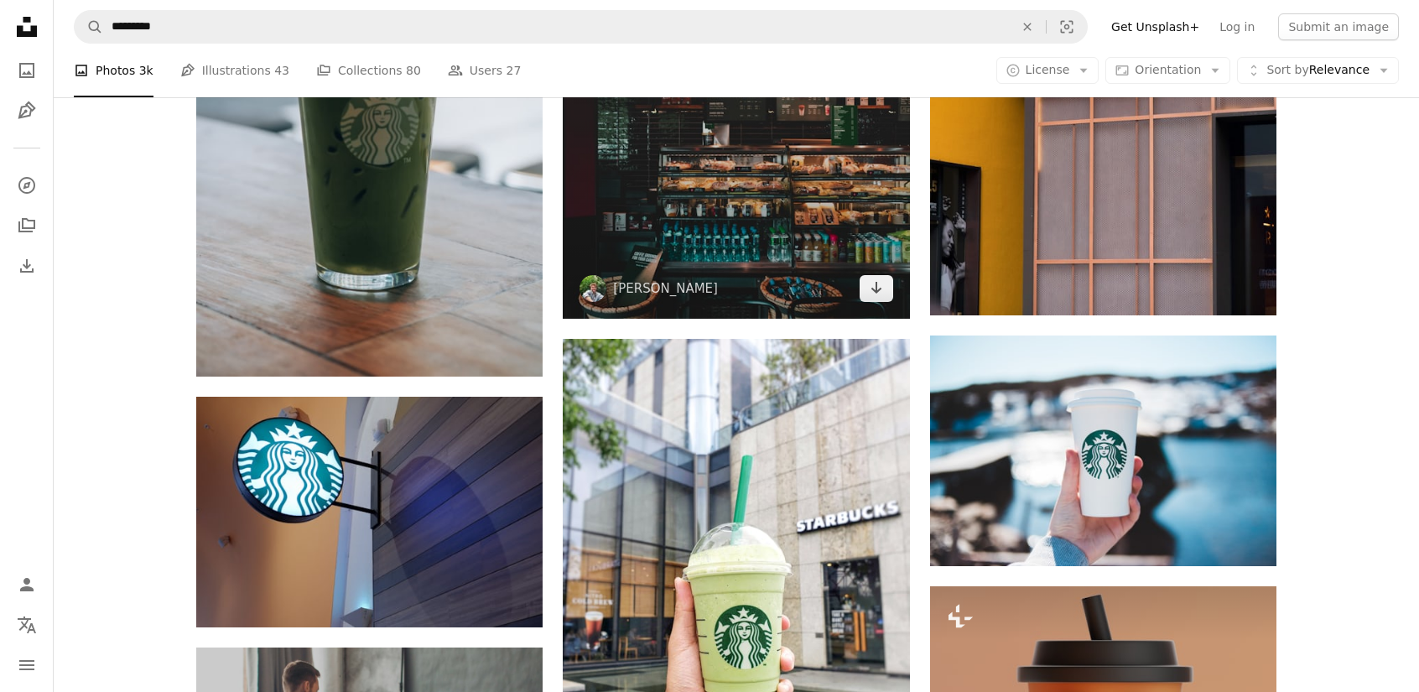
click at [726, 186] on img at bounding box center [736, 59] width 346 height 520
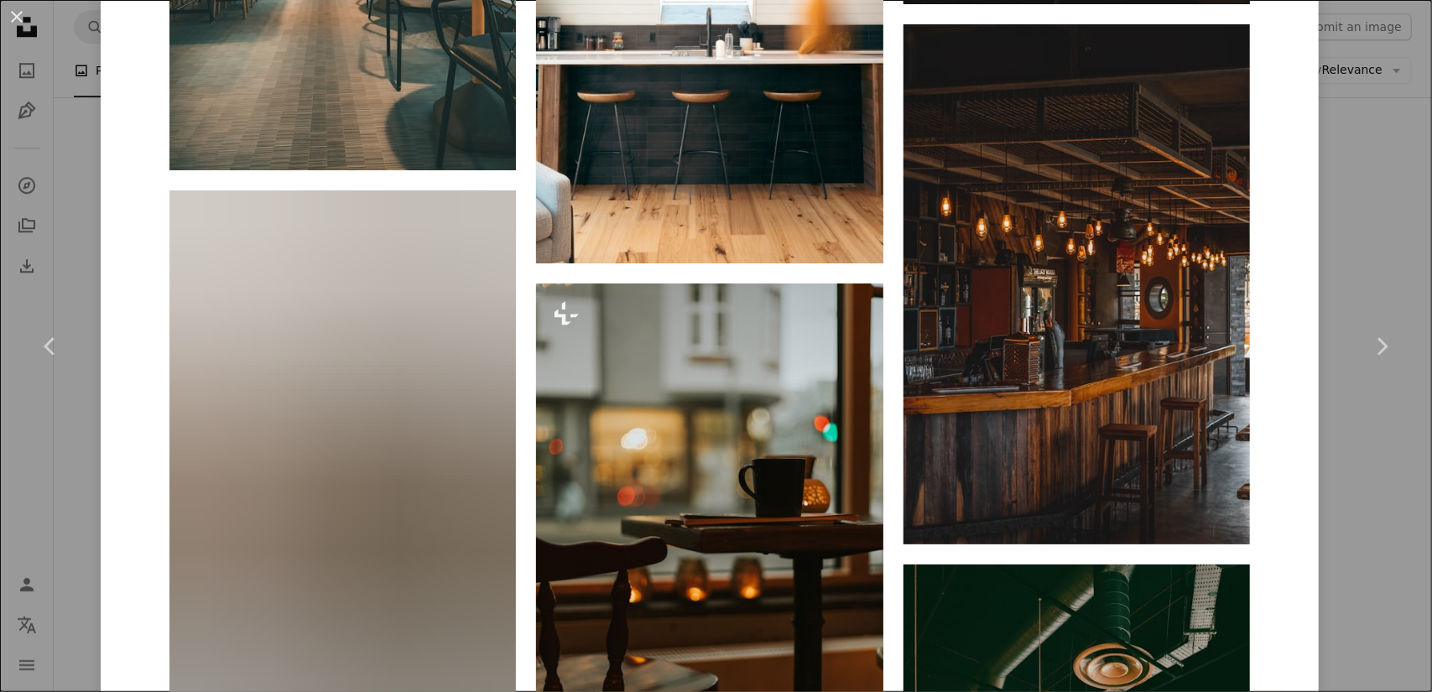
scroll to position [3104, 0]
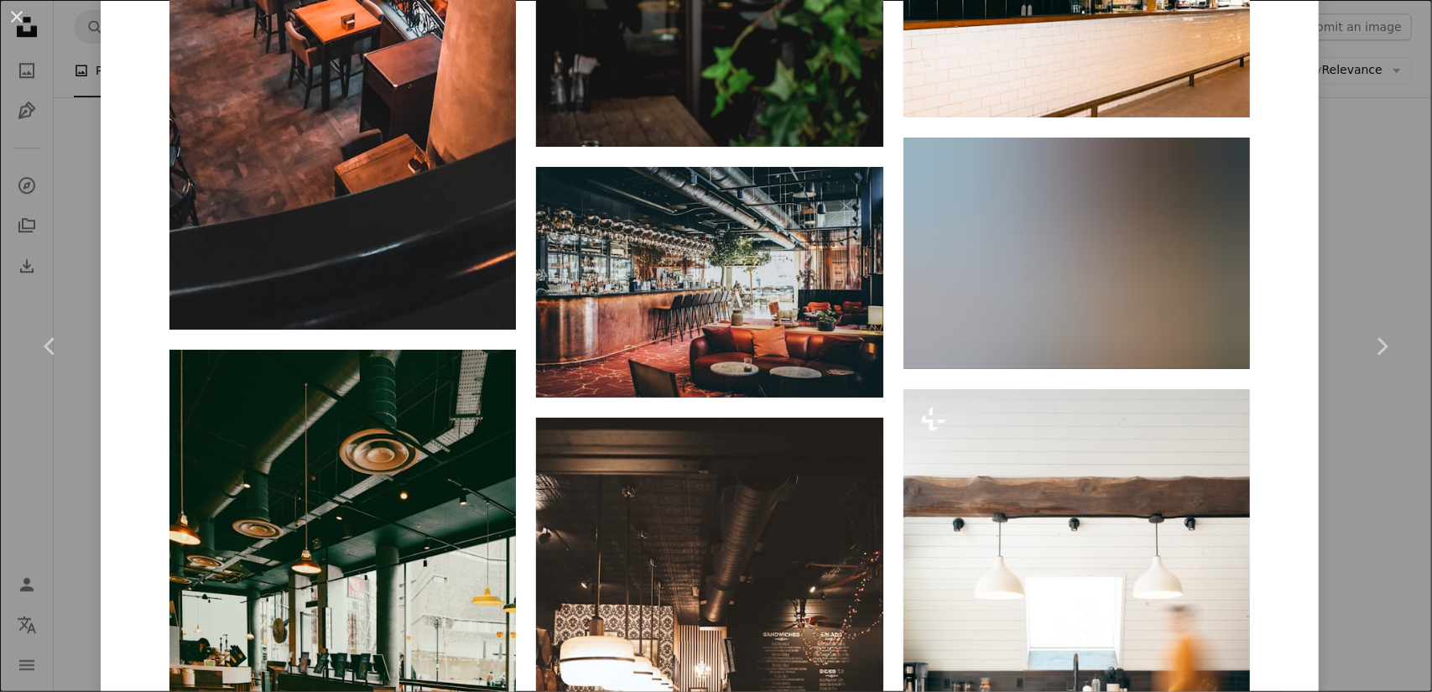
scroll to position [2936, 0]
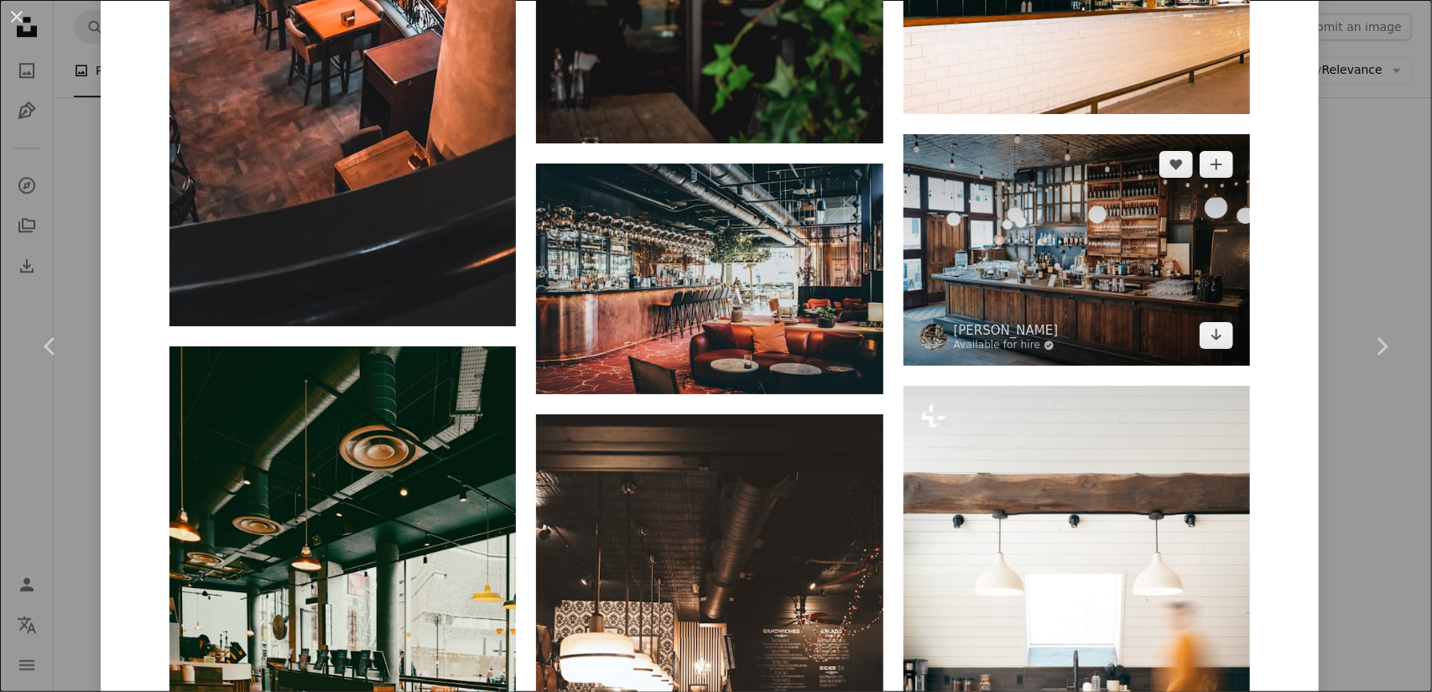
click at [946, 268] on img at bounding box center [1076, 249] width 346 height 231
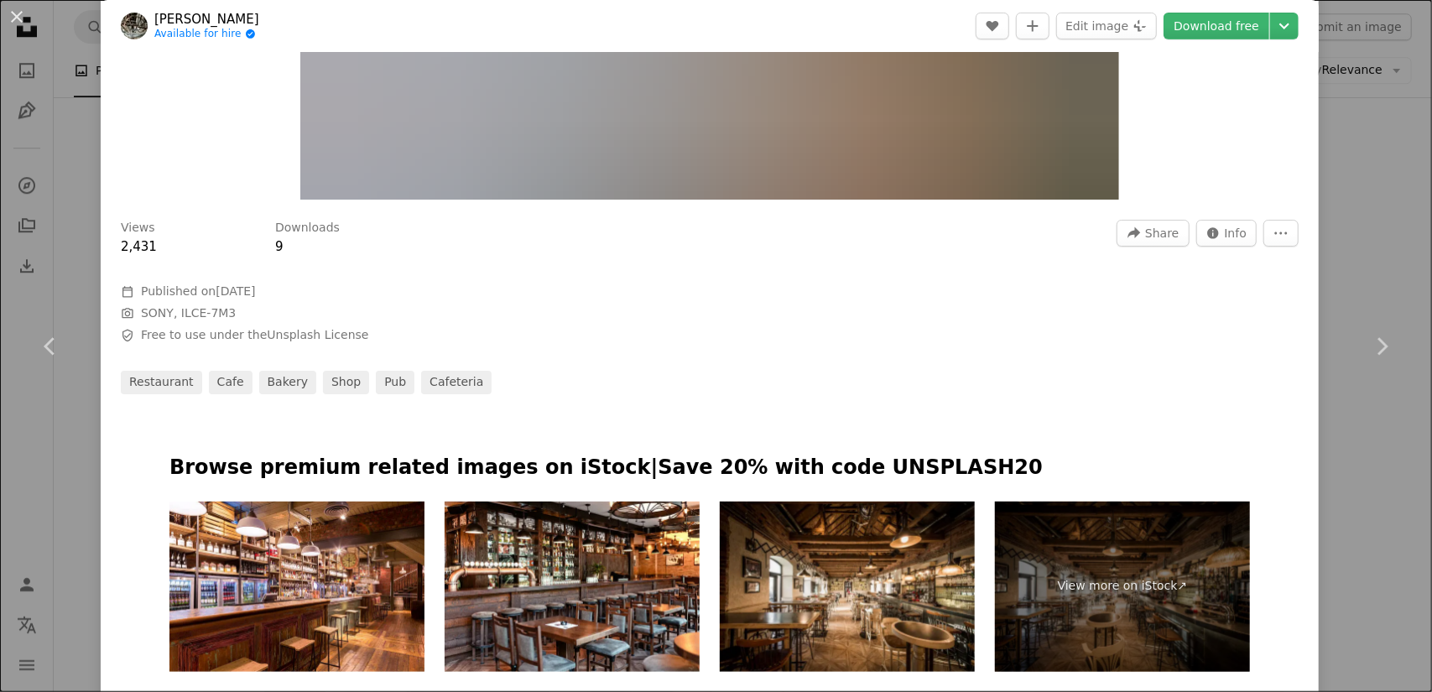
scroll to position [923, 0]
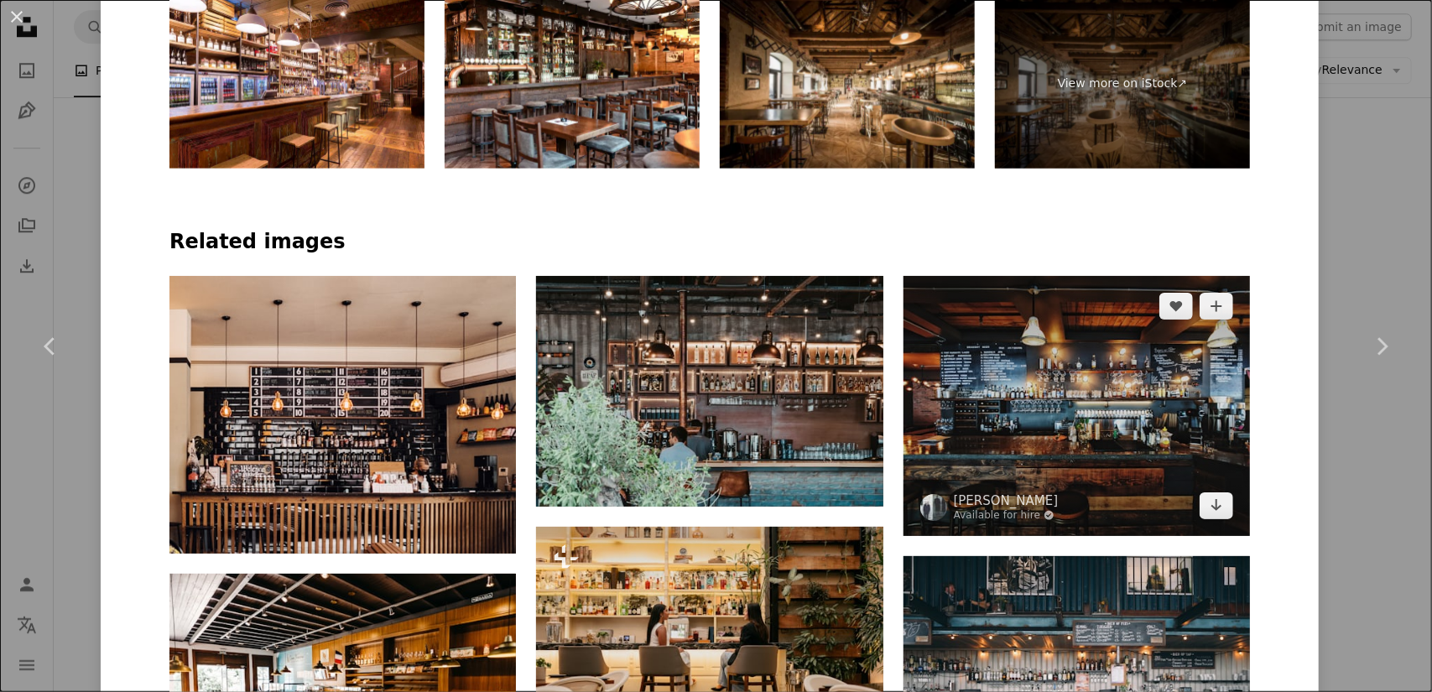
click at [914, 425] on img at bounding box center [1076, 406] width 346 height 260
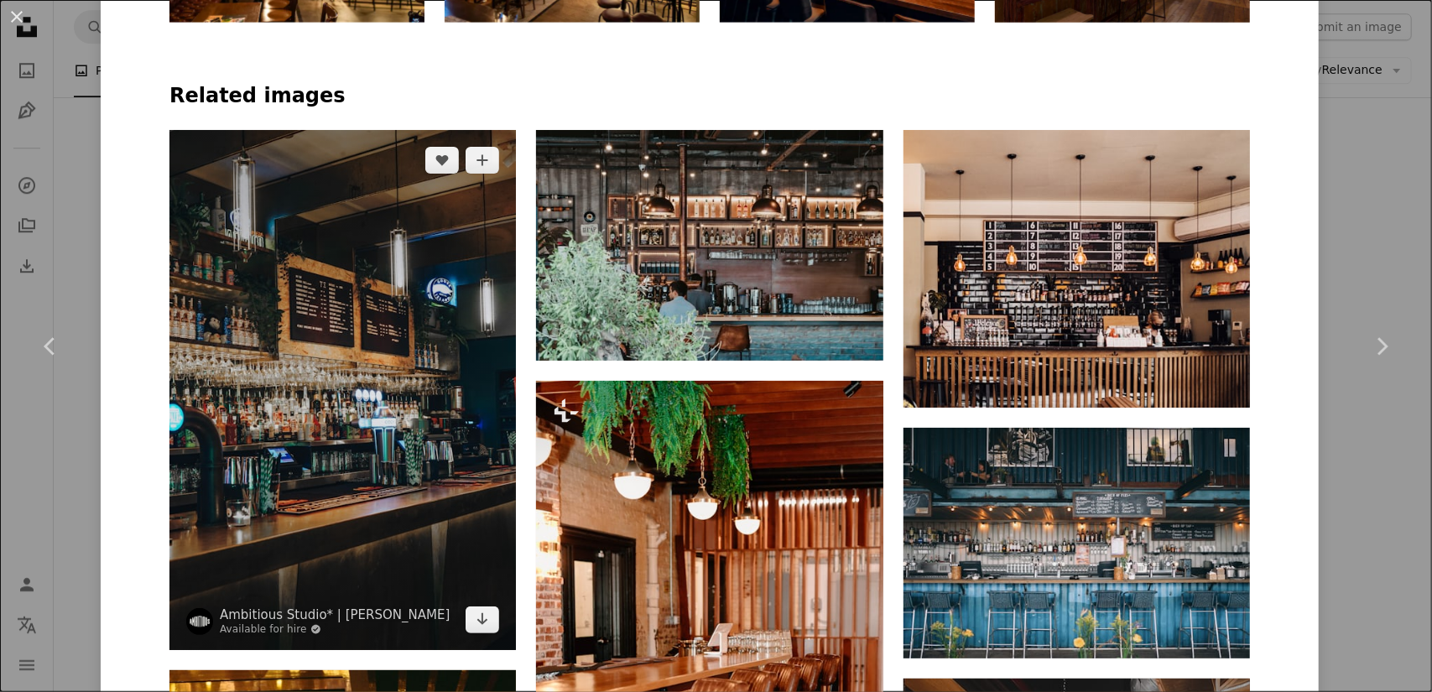
scroll to position [1174, 0]
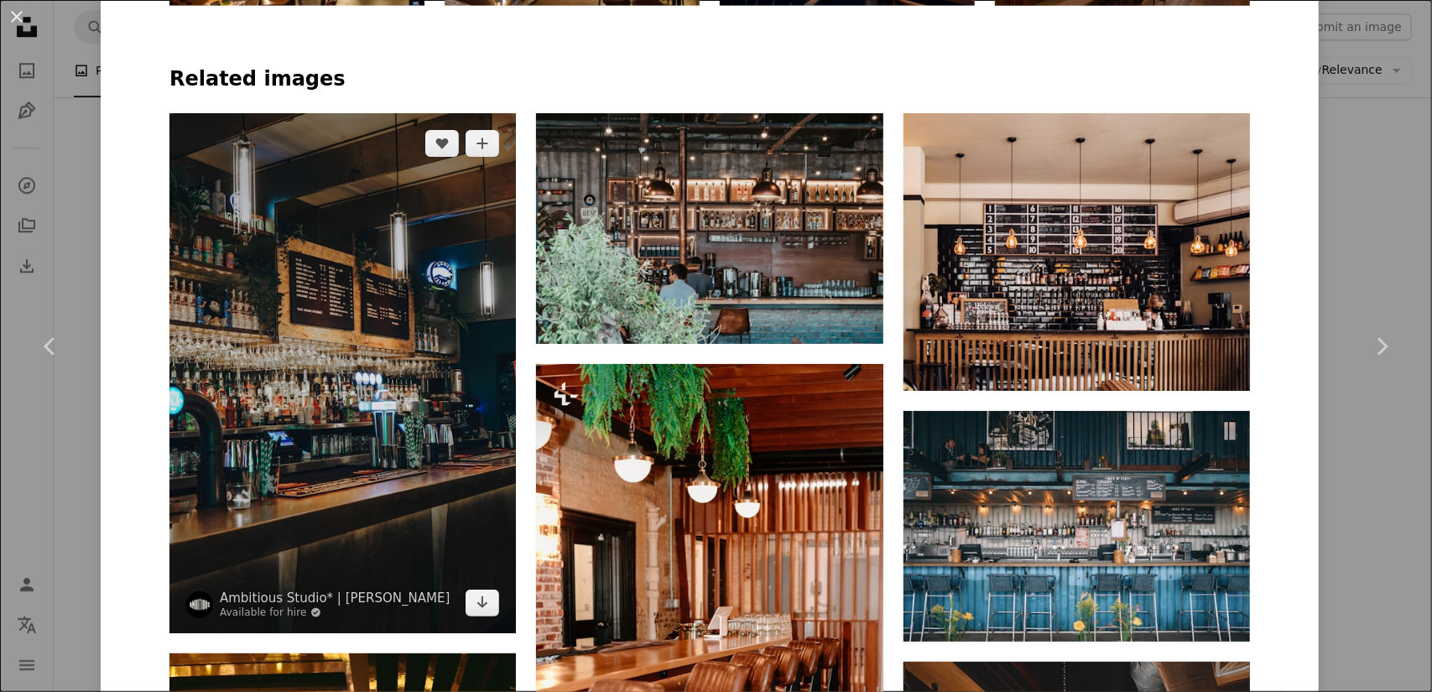
click at [377, 341] on img at bounding box center [342, 373] width 346 height 520
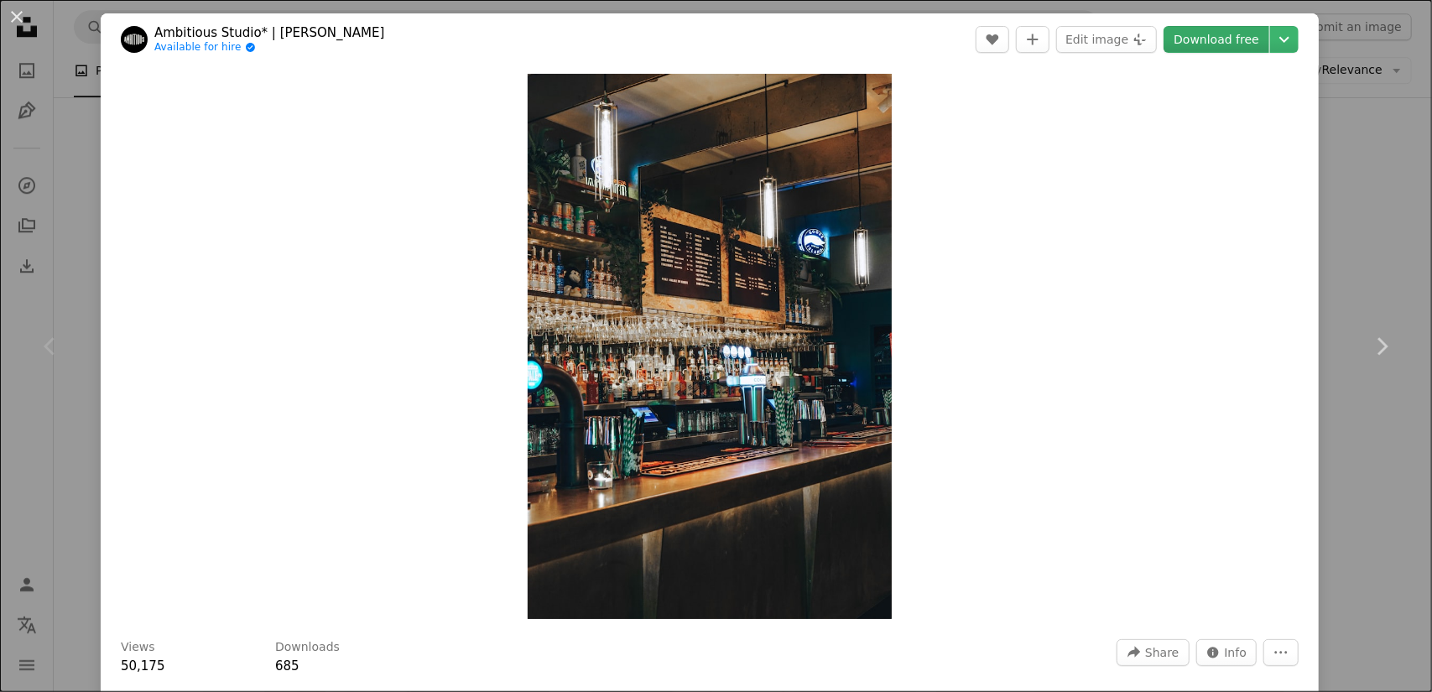
click at [1218, 49] on link "Download free" at bounding box center [1216, 39] width 106 height 27
